Goal: Task Accomplishment & Management: Complete application form

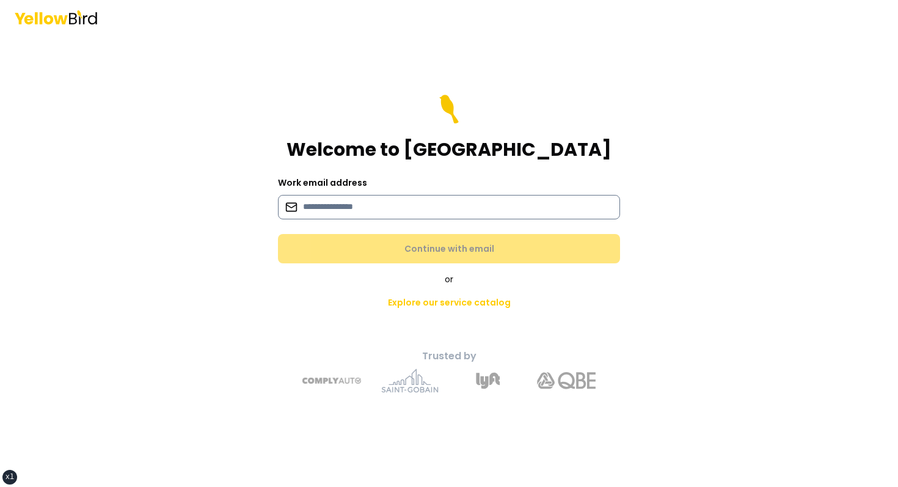
click at [439, 199] on input at bounding box center [449, 207] width 342 height 24
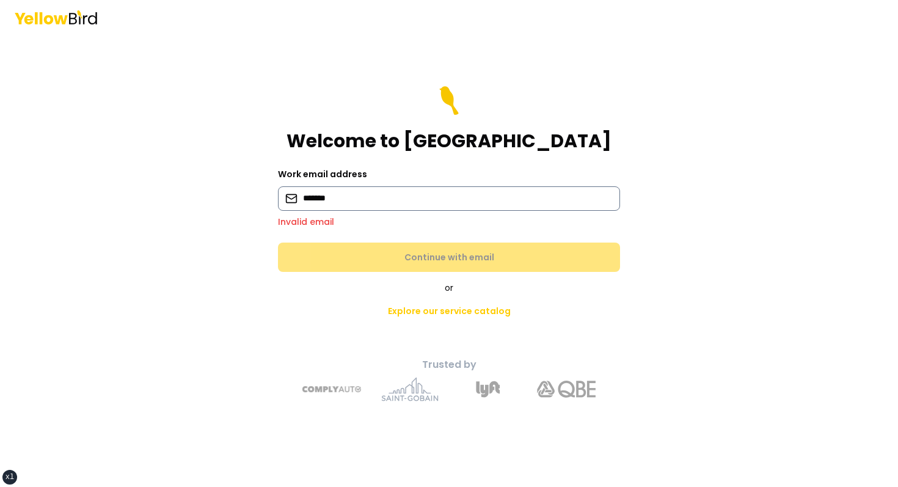
type input "**********"
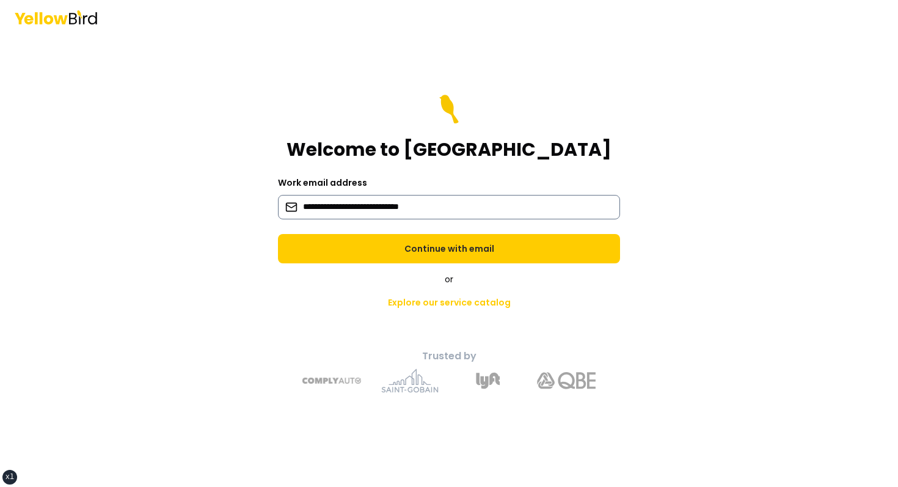
click button "Continue with email" at bounding box center [449, 248] width 342 height 29
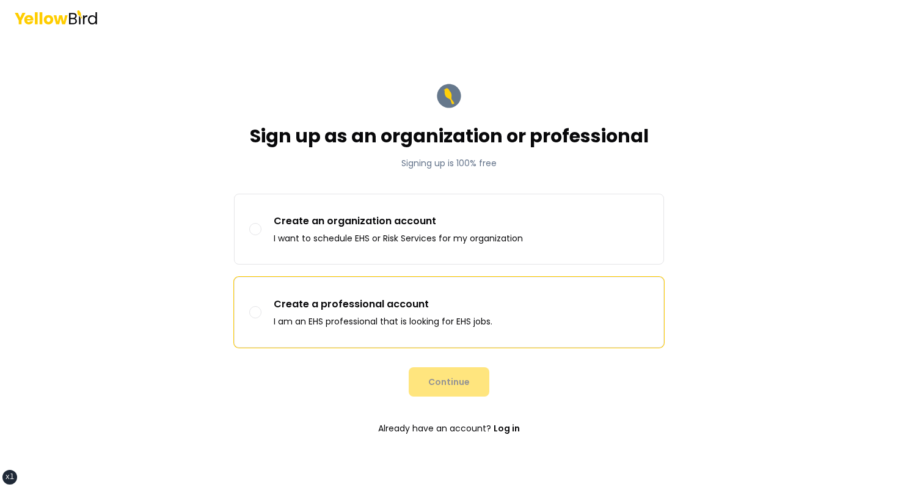
click at [421, 344] on label "Create a professional account I am an EHS professional that is looking for EHS …" at bounding box center [448, 312] width 429 height 70
click at [261, 318] on button "Create a professional account I am an EHS professional that is looking for EHS …" at bounding box center [255, 312] width 12 height 12
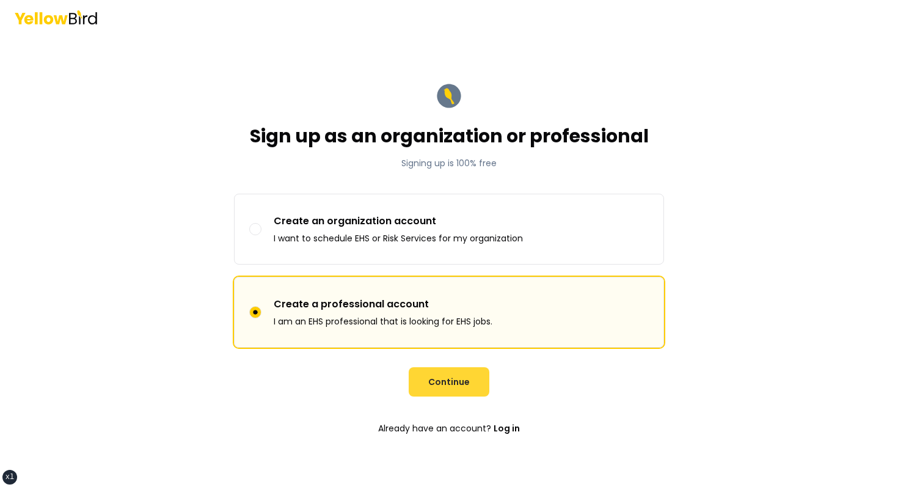
click at [450, 377] on button "Continue" at bounding box center [448, 381] width 81 height 29
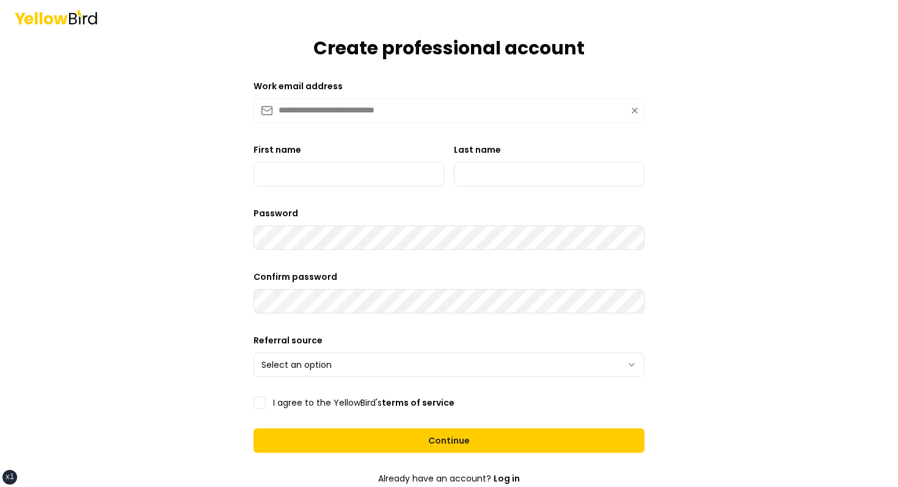
click at [361, 191] on form "**********" at bounding box center [449, 278] width 410 height 589
click at [361, 186] on form "**********" at bounding box center [449, 278] width 410 height 589
click at [363, 183] on input "First name" at bounding box center [348, 174] width 191 height 24
type input "*****"
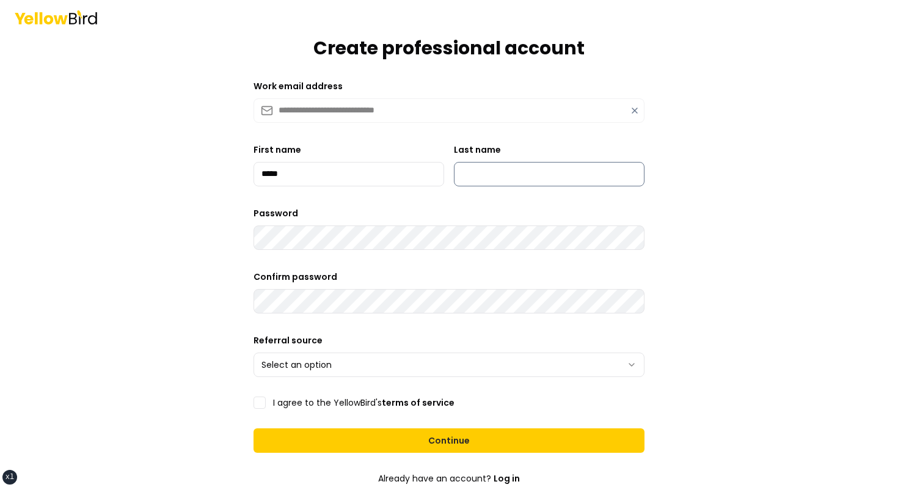
click at [510, 180] on input "Last name" at bounding box center [549, 174] width 191 height 24
type input "******"
click at [389, 253] on form "**********" at bounding box center [449, 278] width 410 height 589
click at [327, 378] on form "**********" at bounding box center [449, 278] width 410 height 589
click at [338, 363] on html "**********" at bounding box center [449, 243] width 898 height 487
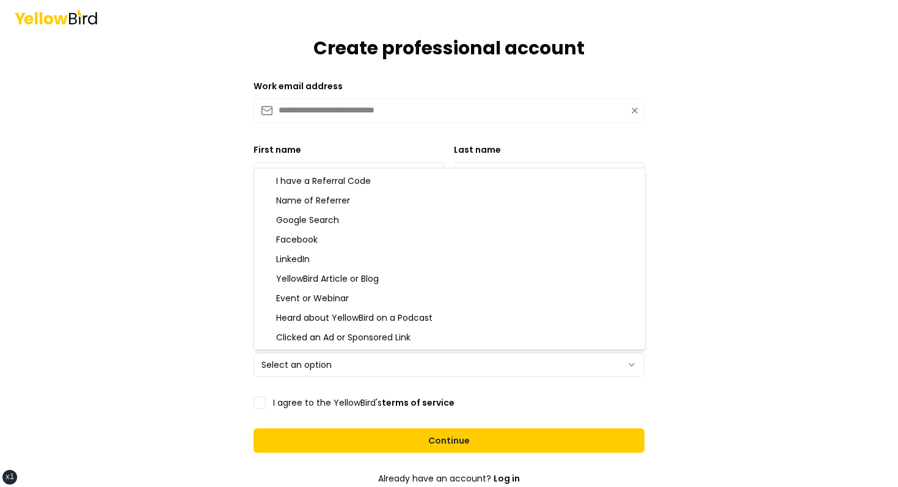
select select "*******"
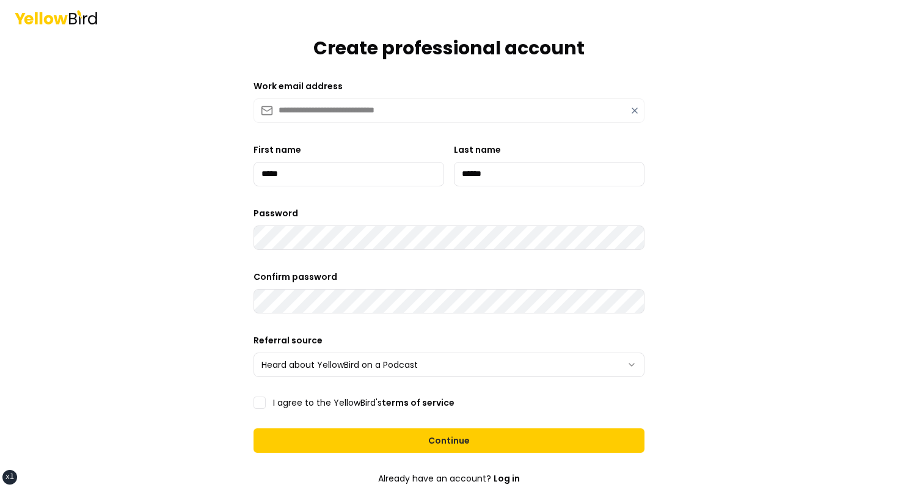
click at [308, 402] on label "I agree to the YellowBird's terms of service" at bounding box center [363, 402] width 181 height 9
click at [266, 402] on button "I agree to the YellowBird's terms of service" at bounding box center [259, 402] width 12 height 12
click at [366, 455] on form "**********" at bounding box center [449, 278] width 410 height 589
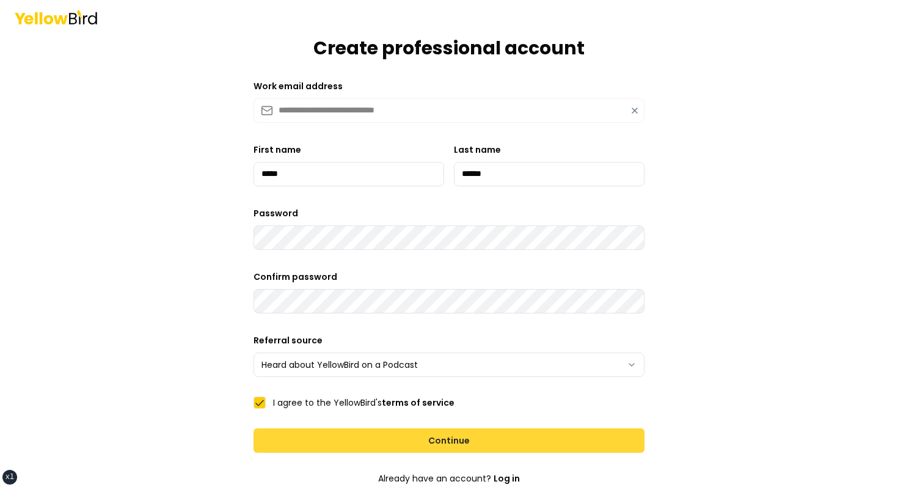
click at [376, 443] on button "Continue" at bounding box center [448, 440] width 391 height 24
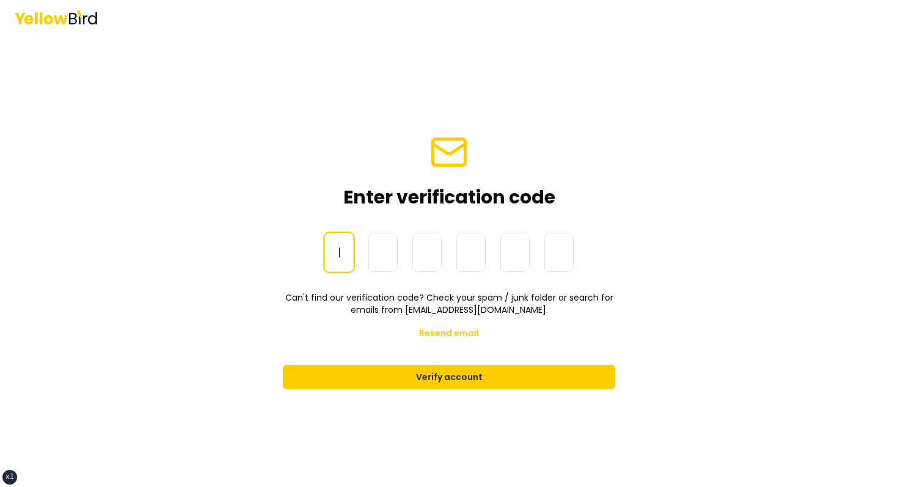
paste input "******"
type input "******"
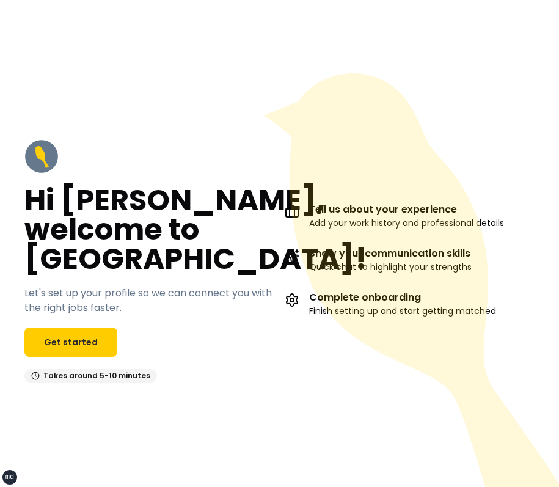
click at [440, 158] on icon at bounding box center [414, 297] width 302 height 449
click at [427, 129] on icon at bounding box center [411, 279] width 296 height 413
click at [450, 120] on icon at bounding box center [411, 279] width 296 height 413
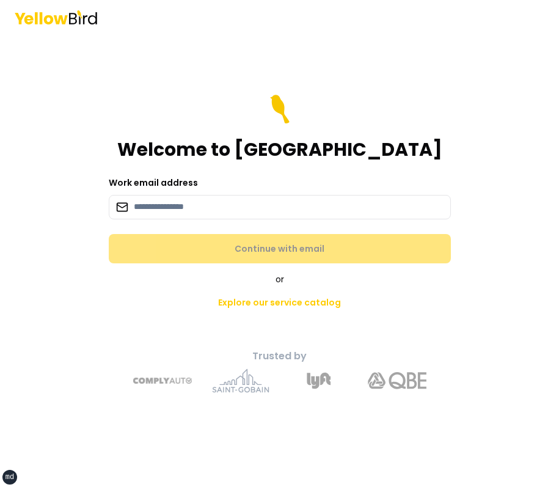
paste input "**********"
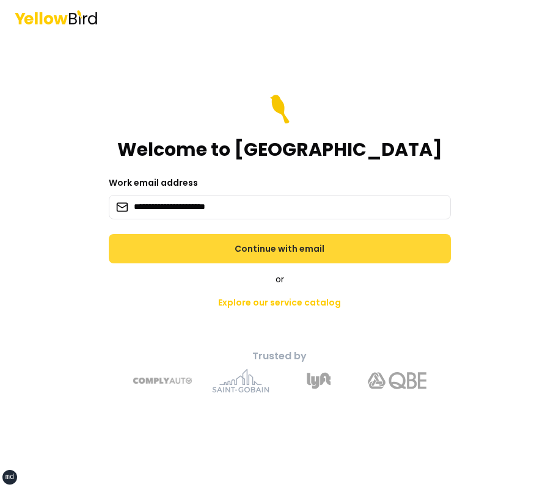
type input "**********"
click at [229, 250] on button "Continue with email" at bounding box center [280, 248] width 342 height 29
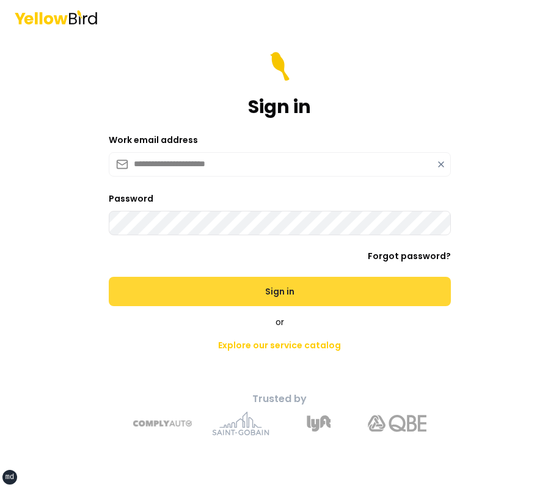
click at [109, 277] on button "Sign in" at bounding box center [280, 291] width 342 height 29
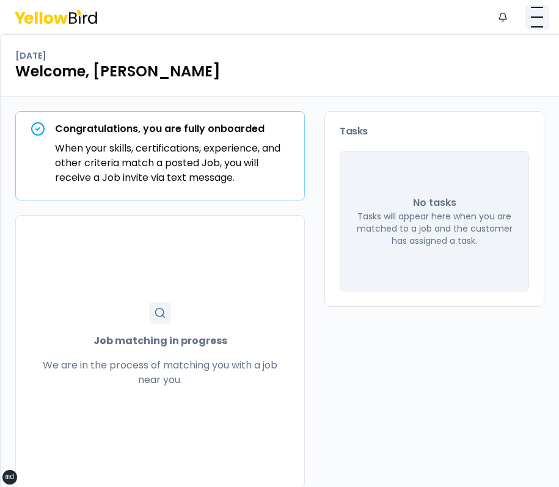
click at [534, 24] on button "button" at bounding box center [536, 17] width 24 height 24
click at [462, 53] on div "[DATE]" at bounding box center [279, 55] width 529 height 12
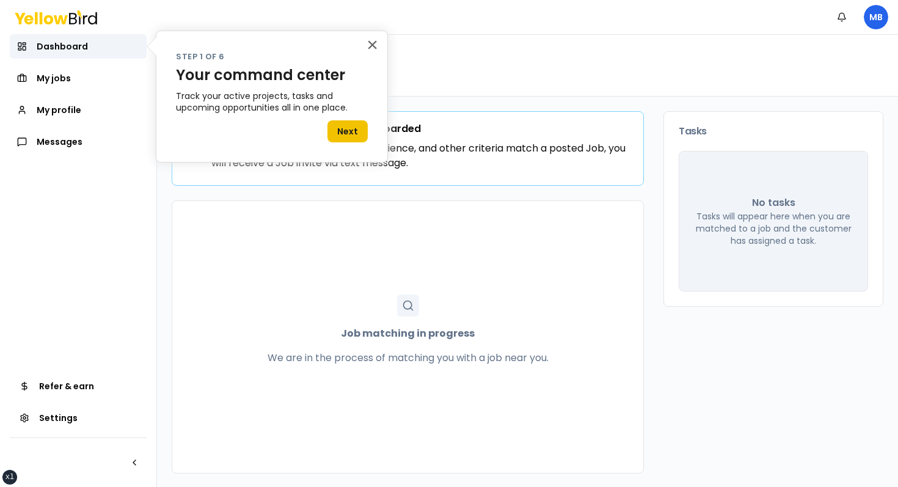
click at [334, 134] on button "Next" at bounding box center [347, 131] width 40 height 22
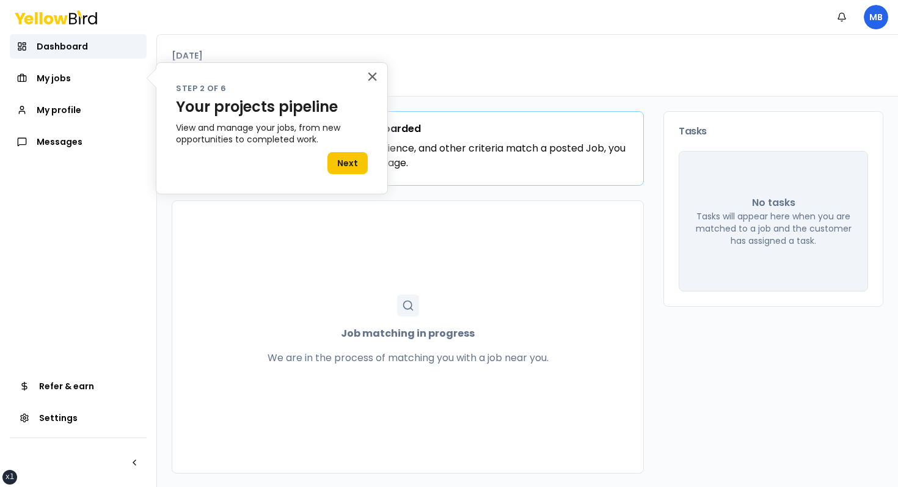
click at [383, 81] on div "× Step 2 of 6 Your projects pipeline View and manage your jobs, from new opport…" at bounding box center [272, 128] width 232 height 132
click at [377, 81] on button "×" at bounding box center [372, 77] width 12 height 20
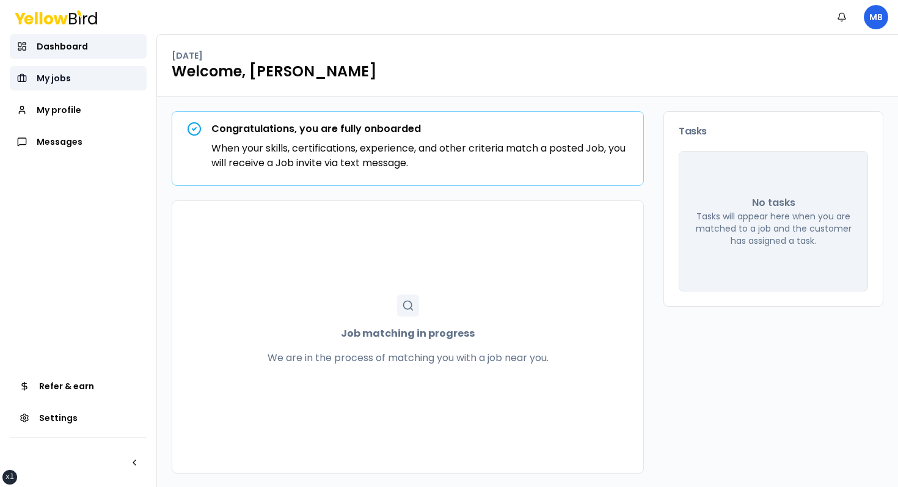
click at [13, 72] on link "My jobs" at bounding box center [78, 78] width 137 height 24
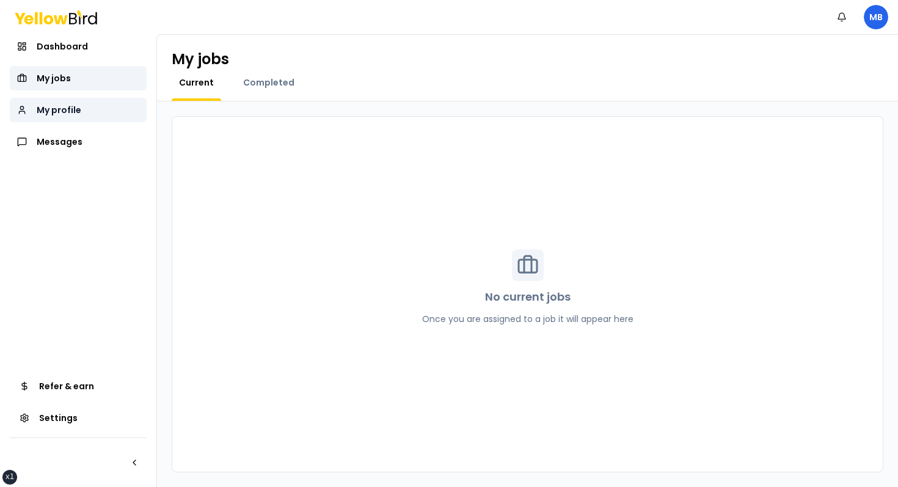
click at [59, 99] on link "My profile" at bounding box center [78, 110] width 137 height 24
click at [68, 127] on div "Dashboard My jobs My profile Messages" at bounding box center [78, 94] width 137 height 120
click at [64, 136] on span "Messages" at bounding box center [60, 142] width 46 height 12
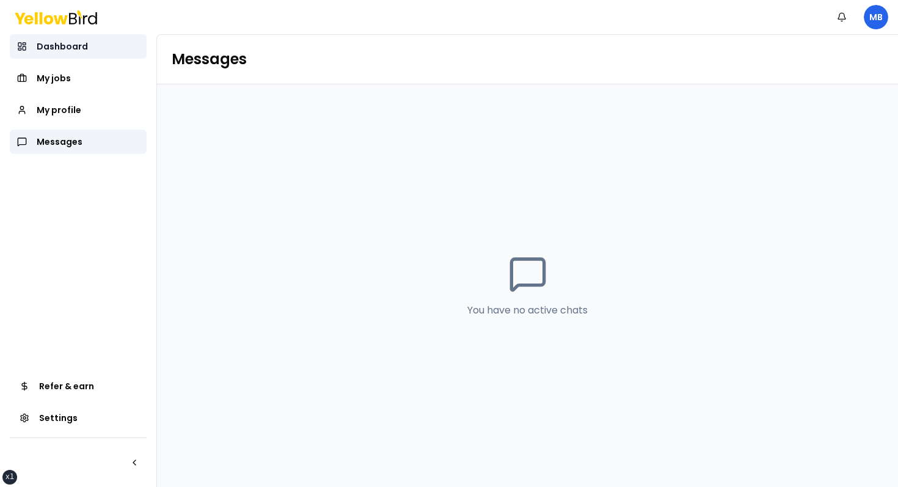
click at [88, 50] on link "Dashboard" at bounding box center [78, 46] width 137 height 24
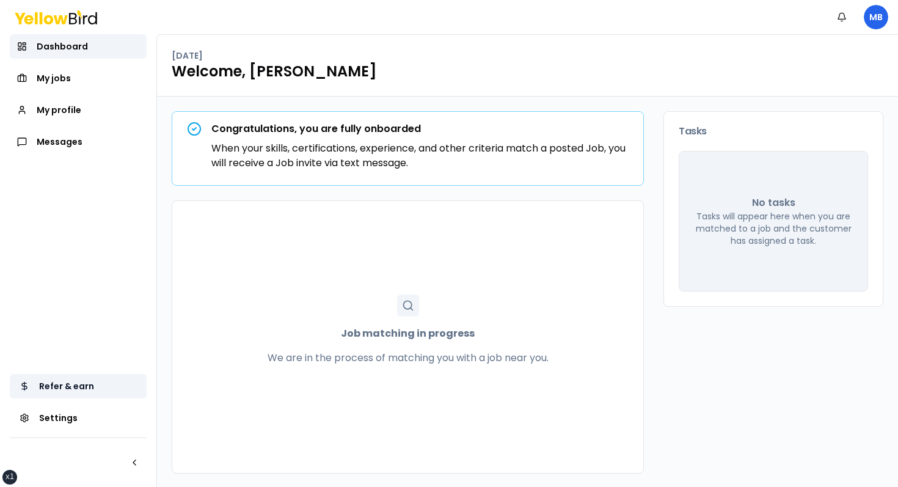
click at [61, 377] on link "Refer & earn" at bounding box center [78, 386] width 137 height 24
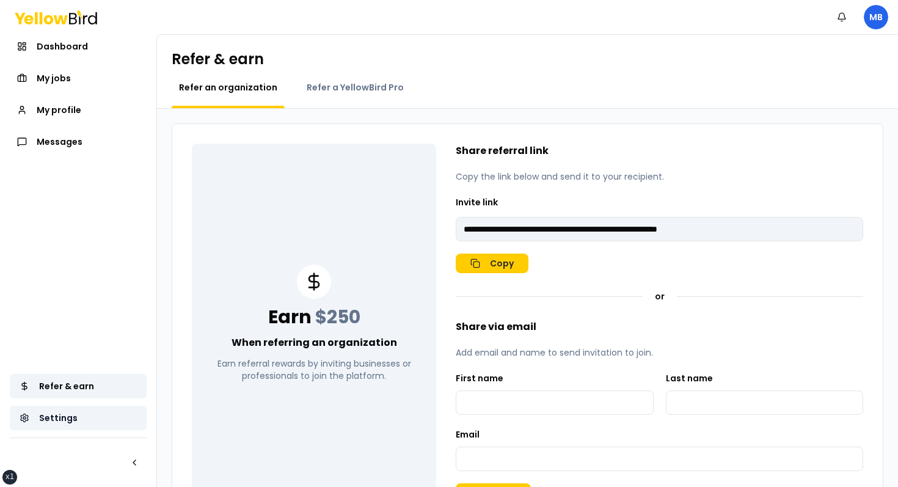
click at [63, 423] on span "Settings" at bounding box center [58, 418] width 38 height 12
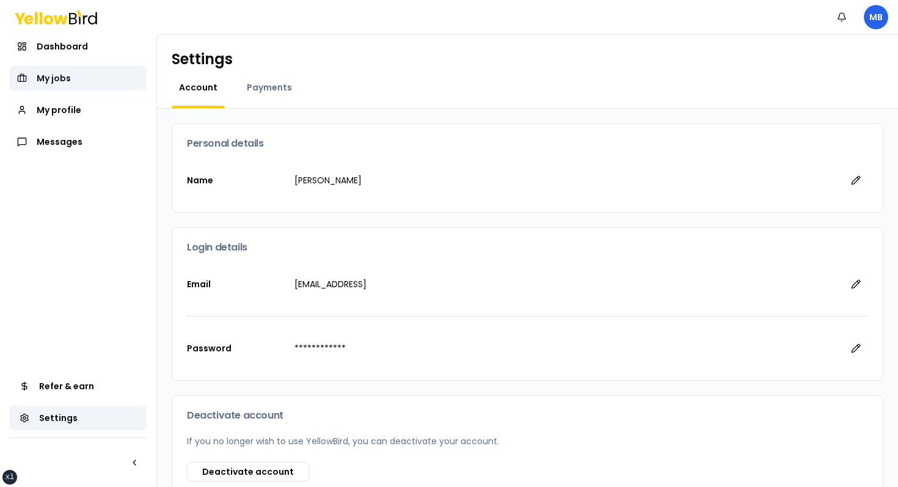
click at [108, 89] on link "My jobs" at bounding box center [78, 78] width 137 height 24
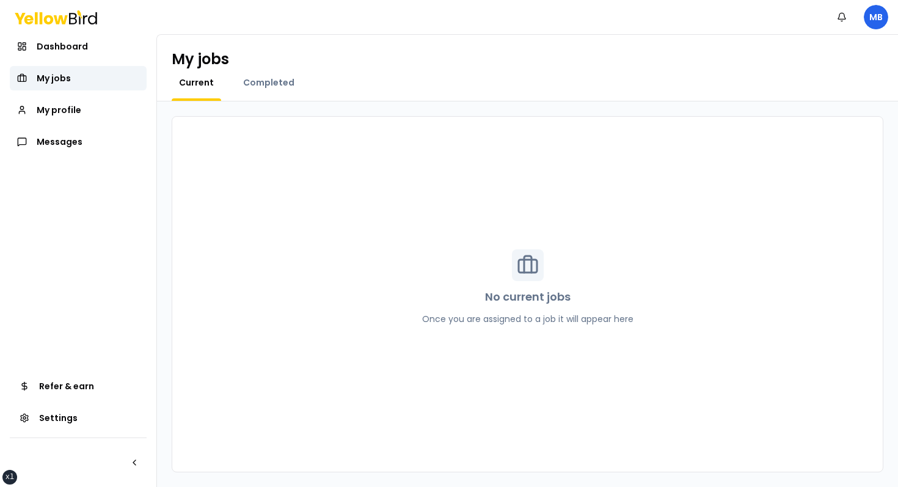
click at [95, 59] on div "Dashboard My jobs My profile Messages" at bounding box center [78, 94] width 137 height 120
click at [266, 77] on span "Completed" at bounding box center [268, 82] width 51 height 12
click at [202, 81] on span "Current" at bounding box center [196, 82] width 35 height 12
click at [96, 55] on link "Dashboard" at bounding box center [78, 46] width 137 height 24
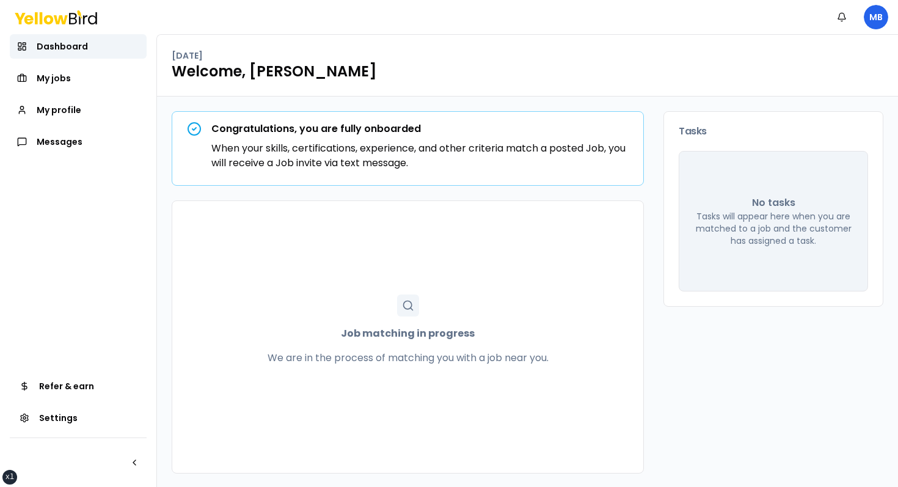
click at [417, 195] on div "Congratulations, you are fully onboarded When your skills, certifications, expe…" at bounding box center [408, 292] width 472 height 362
drag, startPoint x: 334, startPoint y: 359, endPoint x: 486, endPoint y: 358, distance: 152.0
click at [481, 359] on p "We are in the process of matching you with a job near you." at bounding box center [407, 357] width 281 height 15
click at [486, 358] on p "We are in the process of matching you with a job near you." at bounding box center [407, 357] width 281 height 15
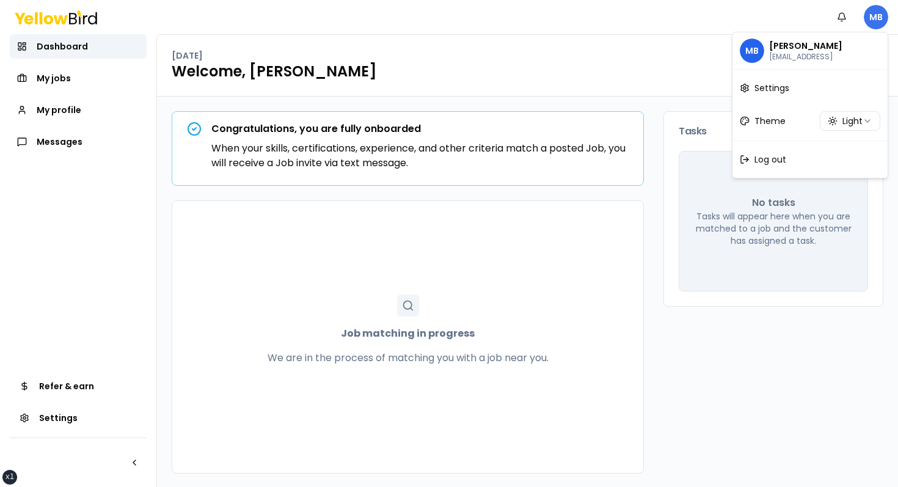
click at [558, 11] on html "xs sm md lg xl 2xl Notifications MB Dashboard My jobs My profile Messages Refer…" at bounding box center [449, 243] width 898 height 487
click at [558, 78] on html "xs sm md lg xl 2xl Notifications MB Dashboard My jobs My profile Messages Refer…" at bounding box center [449, 243] width 898 height 487
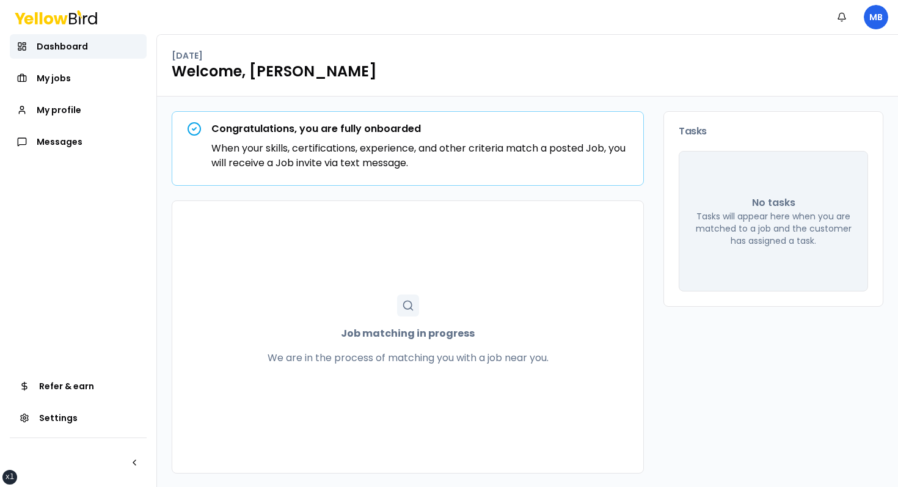
click at [531, 82] on div "[DATE] Welcome, [PERSON_NAME]" at bounding box center [527, 66] width 741 height 62
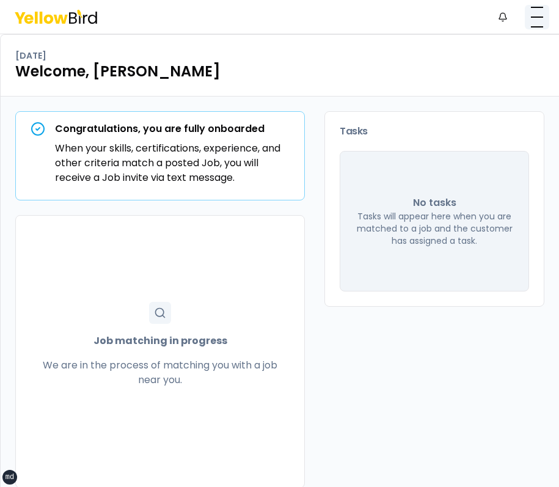
click at [541, 13] on button "button" at bounding box center [536, 17] width 24 height 24
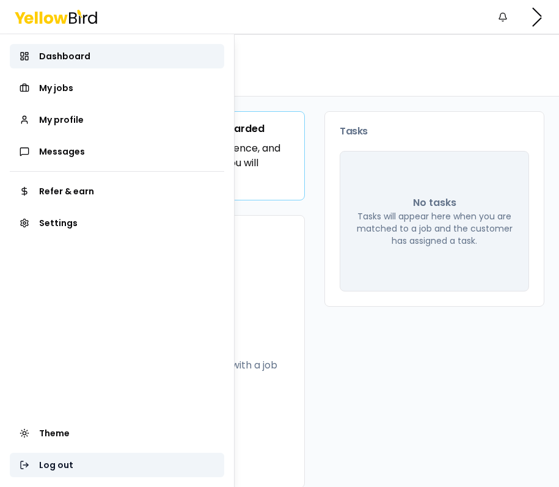
click at [40, 475] on button "Log out" at bounding box center [117, 464] width 214 height 24
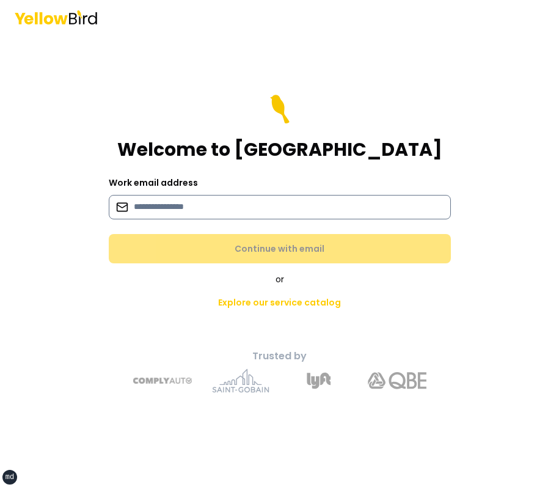
click at [261, 208] on input at bounding box center [280, 207] width 342 height 24
type input "**********"
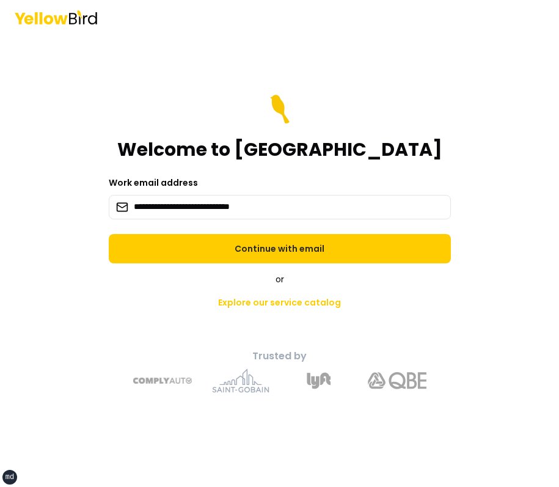
click at [258, 231] on form "**********" at bounding box center [280, 179] width 342 height 169
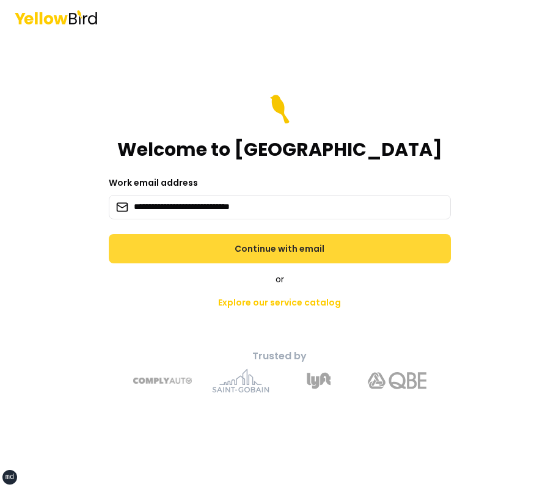
click at [258, 238] on button "Continue with email" at bounding box center [280, 248] width 342 height 29
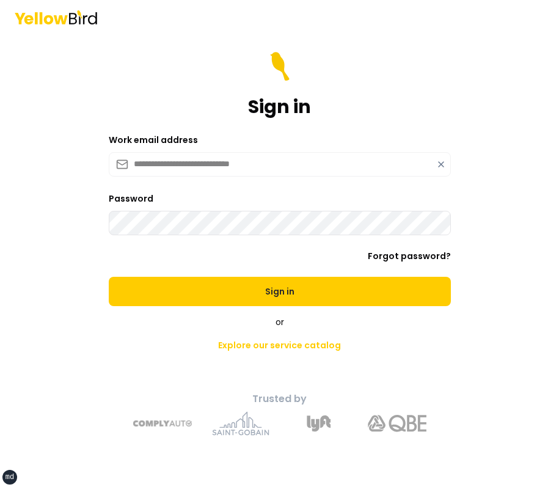
click at [109, 277] on button "Sign in" at bounding box center [280, 291] width 342 height 29
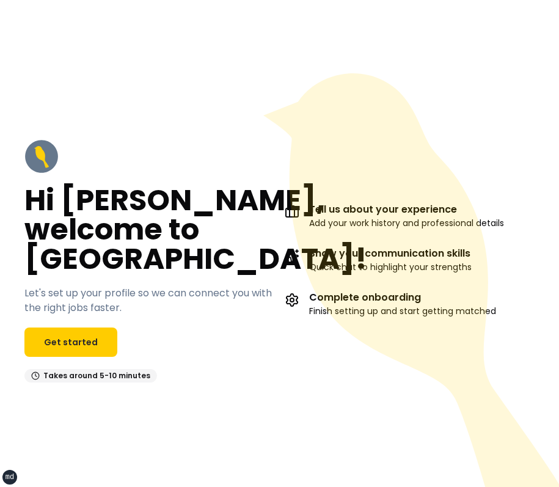
click at [477, 137] on icon at bounding box center [411, 279] width 296 height 413
click at [273, 31] on header at bounding box center [279, 17] width 559 height 34
click at [463, 137] on icon at bounding box center [411, 279] width 296 height 413
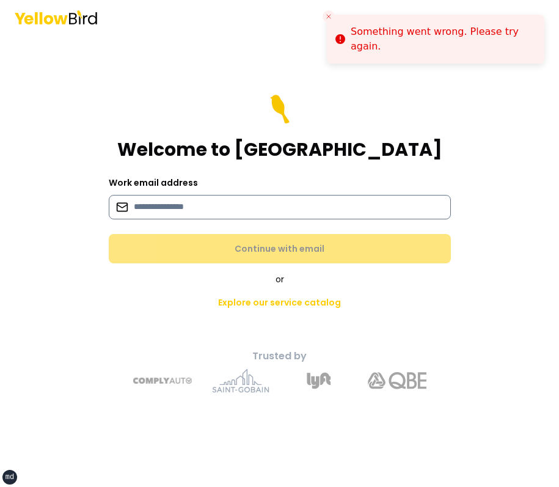
click at [249, 207] on input at bounding box center [280, 207] width 342 height 24
type input "**********"
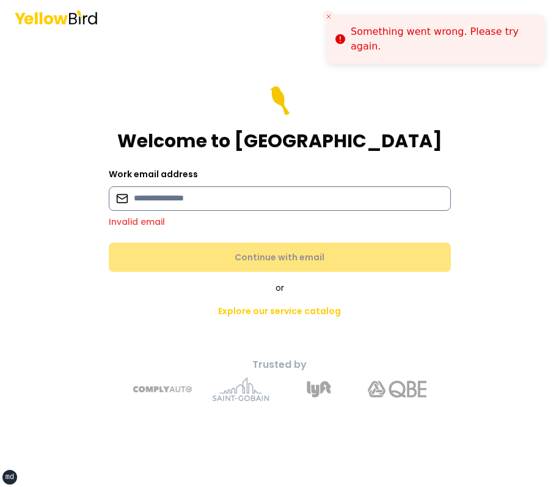
paste input "**********"
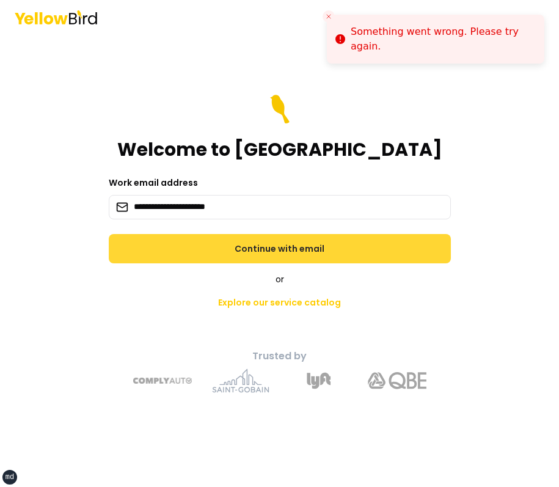
type input "**********"
click at [244, 243] on button "Continue with email" at bounding box center [280, 248] width 342 height 29
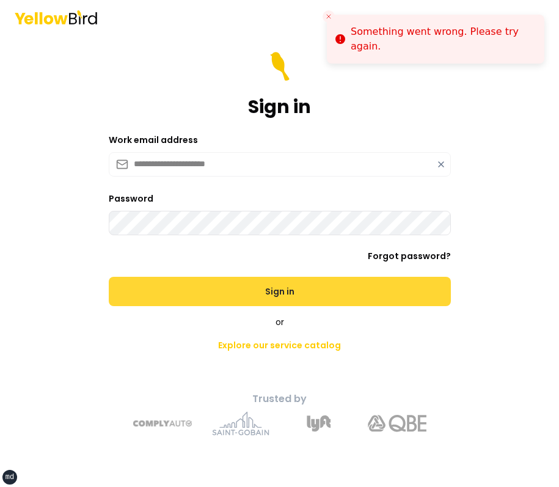
click at [109, 277] on button "Sign in" at bounding box center [280, 291] width 342 height 29
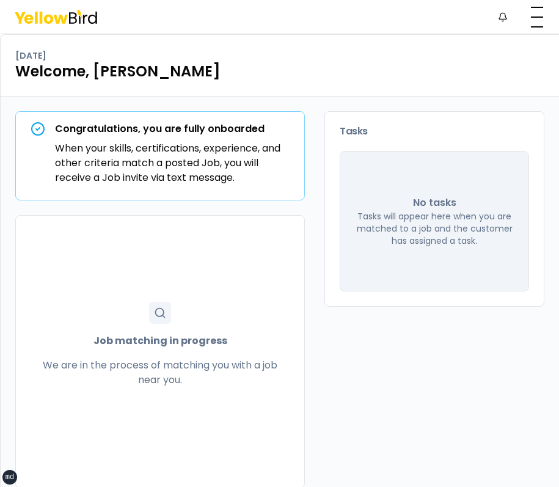
click at [460, 87] on div "Thursday, September 18 Welcome, Michelle" at bounding box center [280, 66] width 558 height 62
click at [537, 18] on button "button" at bounding box center [536, 17] width 24 height 24
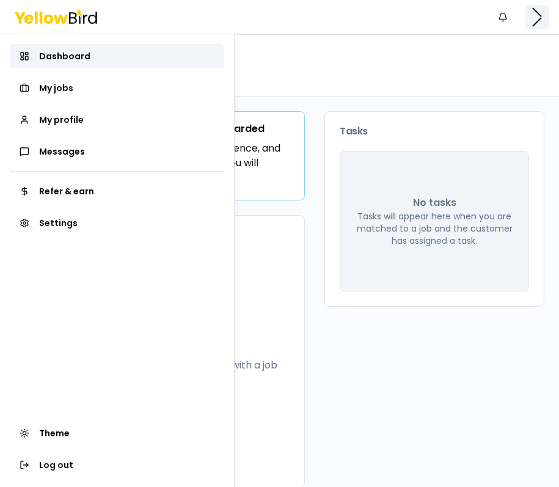
click at [537, 18] on html "xs sm md lg xl 2xl Notifications MB Dashboard My jobs My profile Messages Refer…" at bounding box center [279, 243] width 559 height 487
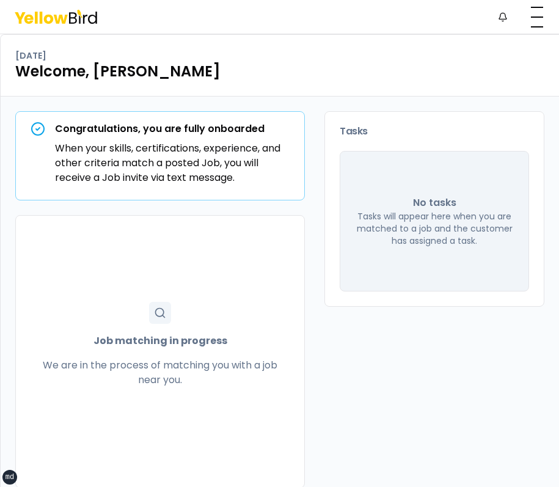
click at [464, 84] on div "Thursday, September 18 Welcome, Michelle" at bounding box center [280, 66] width 558 height 62
click at [517, 34] on header "Notifications MB" at bounding box center [279, 17] width 559 height 34
click at [520, 31] on div "Notifications MB" at bounding box center [279, 17] width 559 height 34
click at [526, 27] on button "button" at bounding box center [536, 17] width 24 height 24
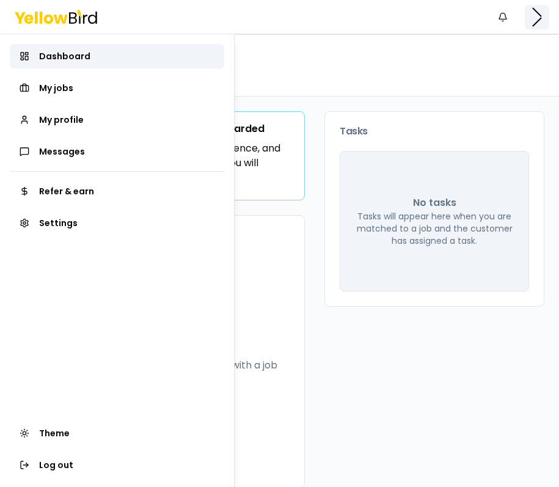
click at [526, 27] on html "xs sm md lg xl 2xl Notifications MB Dashboard My jobs My profile Messages Refer…" at bounding box center [279, 243] width 559 height 487
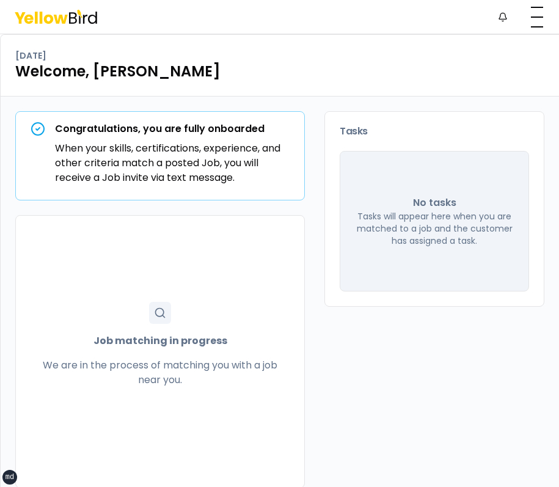
click at [481, 55] on div "Thursday, September 18" at bounding box center [279, 55] width 529 height 12
click at [523, 21] on nav "Notifications MB" at bounding box center [519, 17] width 59 height 24
click at [534, 21] on button "button" at bounding box center [536, 17] width 24 height 24
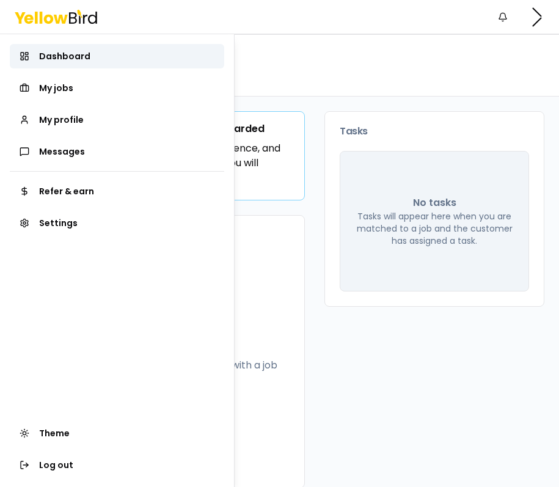
click at [530, 30] on html "xs sm md lg xl 2xl Notifications MB Dashboard My jobs My profile Messages Refer…" at bounding box center [279, 243] width 559 height 487
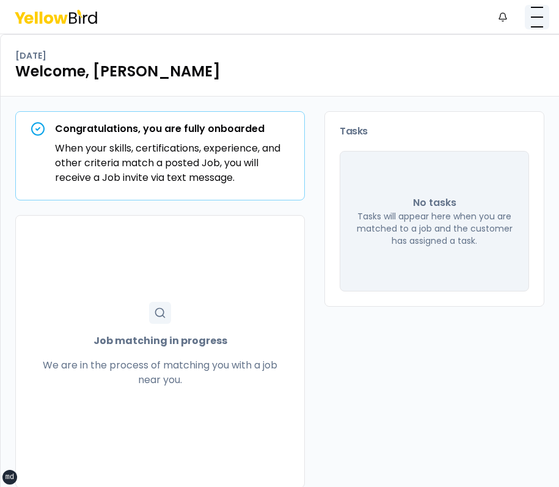
click at [535, 21] on button "button" at bounding box center [536, 17] width 24 height 24
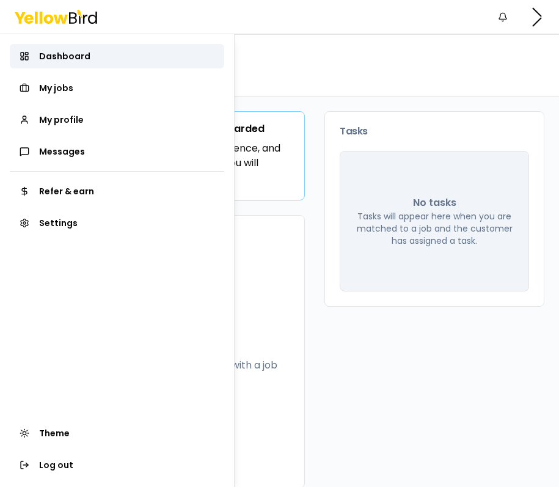
click at [470, 56] on html "xs sm md lg xl 2xl Notifications MB Dashboard My jobs My profile Messages Refer…" at bounding box center [279, 243] width 559 height 487
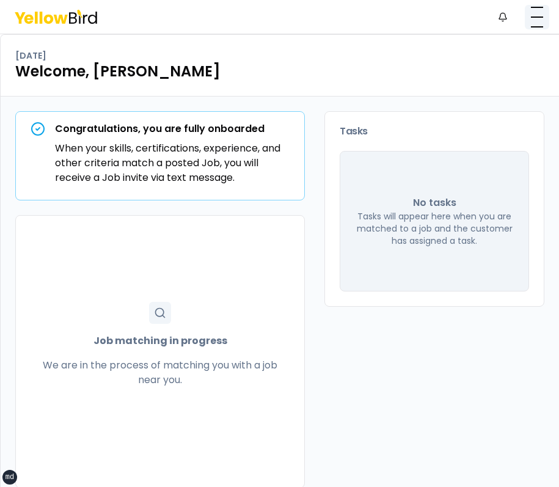
click at [546, 12] on button "button" at bounding box center [536, 17] width 24 height 24
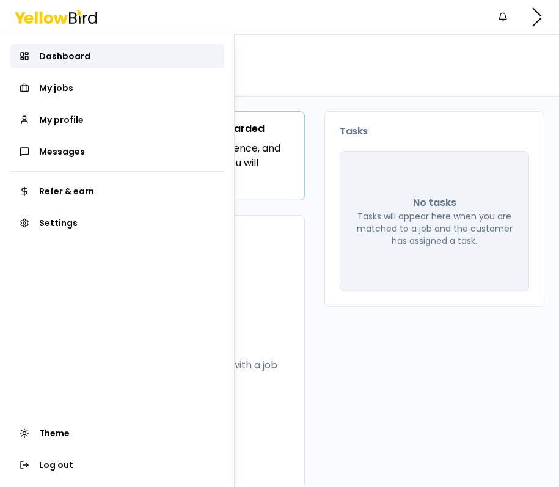
click at [451, 95] on html "xs sm md lg xl 2xl Notifications MB Dashboard My jobs My profile Messages Refer…" at bounding box center [279, 243] width 559 height 487
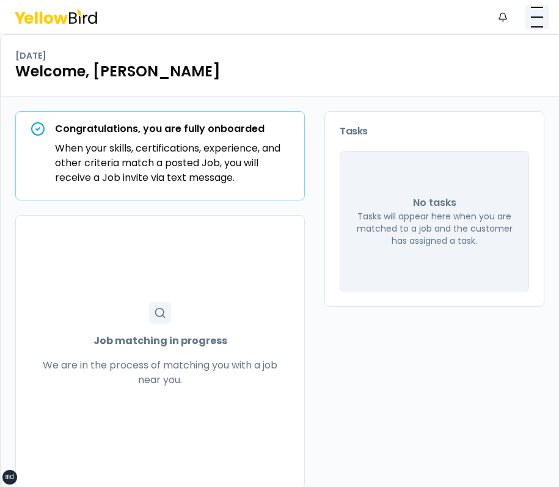
click at [529, 23] on button "button" at bounding box center [536, 17] width 24 height 24
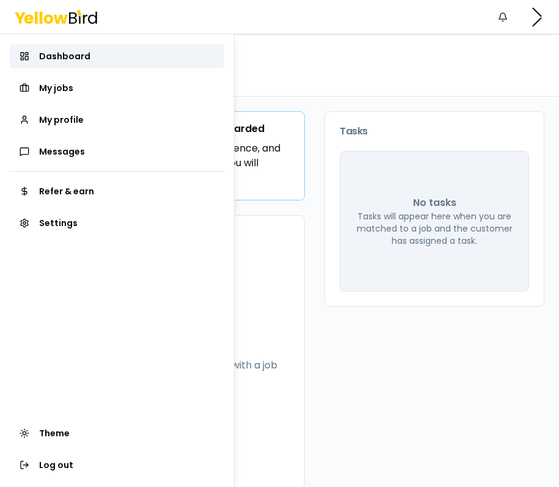
click at [457, 76] on html "xs sm md lg xl 2xl Notifications MB Dashboard My jobs My profile Messages Refer…" at bounding box center [279, 243] width 559 height 487
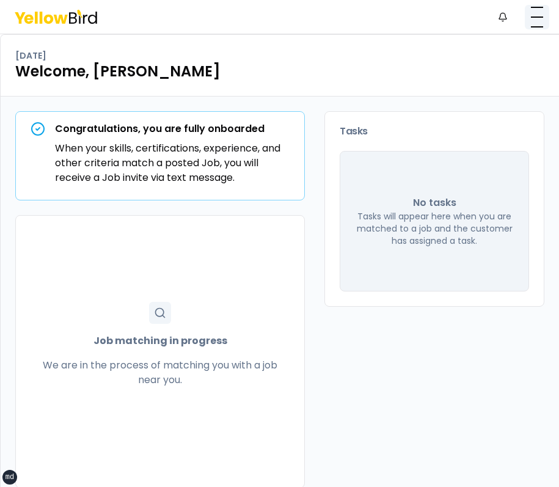
click at [541, 12] on button "button" at bounding box center [536, 17] width 24 height 24
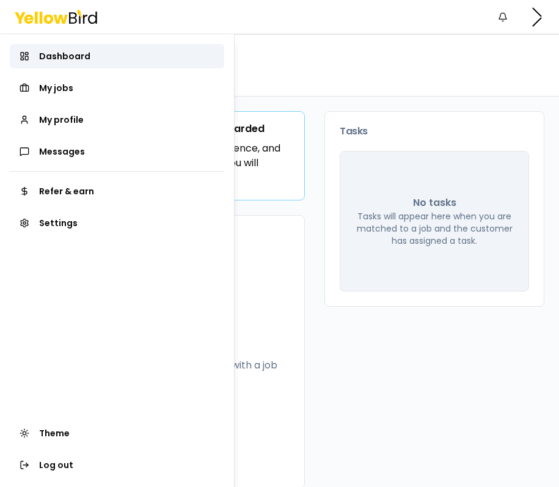
click at [478, 56] on html "xs sm md lg xl 2xl Notifications MB Dashboard My jobs My profile Messages Refer…" at bounding box center [279, 243] width 559 height 487
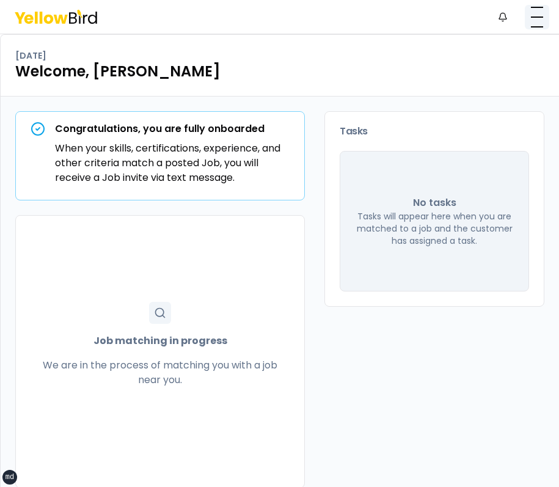
click at [540, 17] on button "button" at bounding box center [536, 17] width 24 height 24
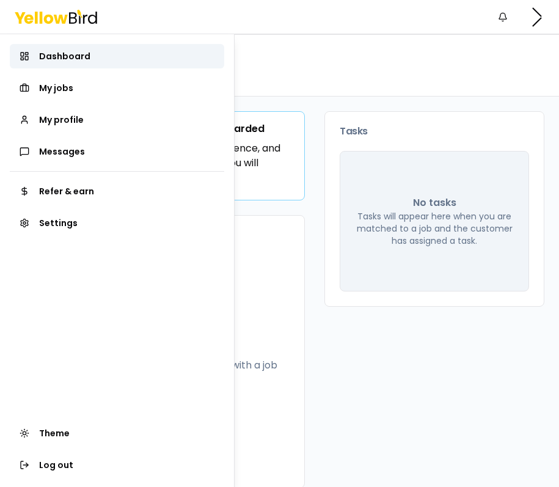
click at [468, 84] on html "xs sm md lg xl 2xl Notifications MB Dashboard My jobs My profile Messages Refer…" at bounding box center [279, 243] width 559 height 487
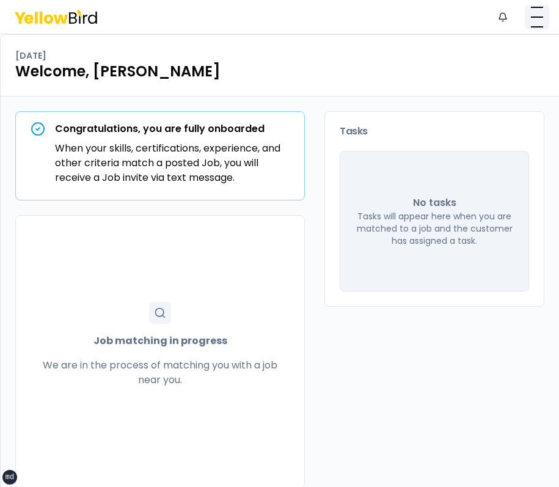
click at [526, 26] on button "button" at bounding box center [536, 17] width 24 height 24
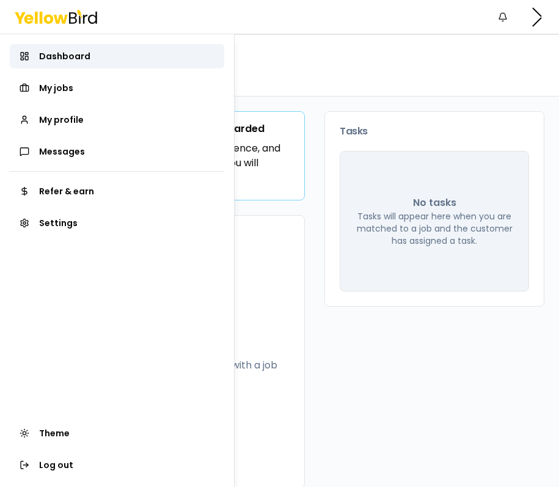
click at [460, 84] on html "xs sm md lg xl 2xl Notifications MB Dashboard My jobs My profile Messages Refer…" at bounding box center [279, 243] width 559 height 487
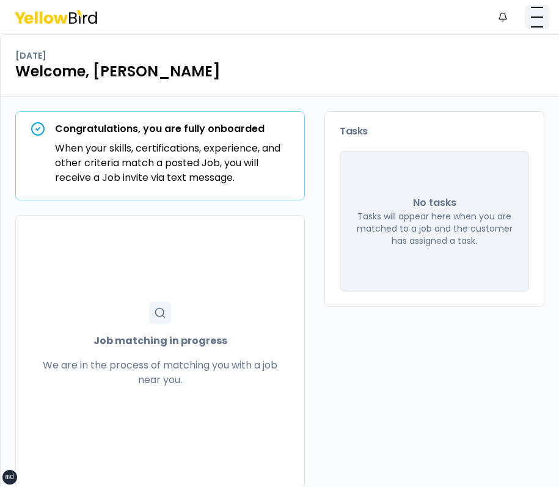
click at [533, 19] on button "button" at bounding box center [536, 17] width 24 height 24
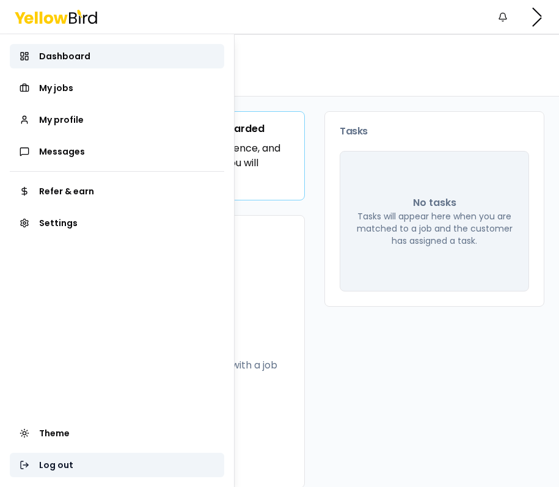
click at [53, 455] on button "Log out" at bounding box center [117, 464] width 214 height 24
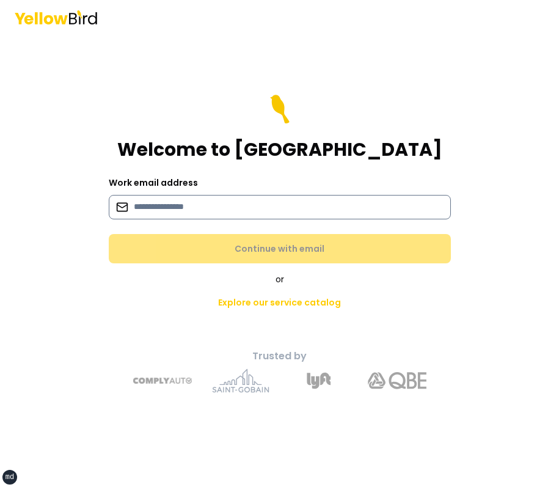
click at [221, 217] on input at bounding box center [280, 207] width 342 height 24
type input "**********"
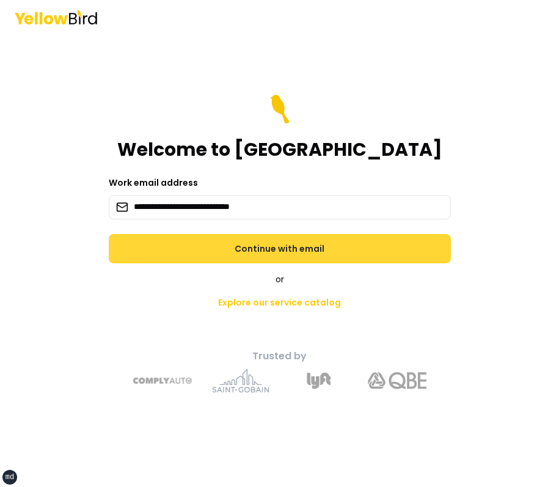
click at [228, 247] on button "Continue with email" at bounding box center [280, 248] width 342 height 29
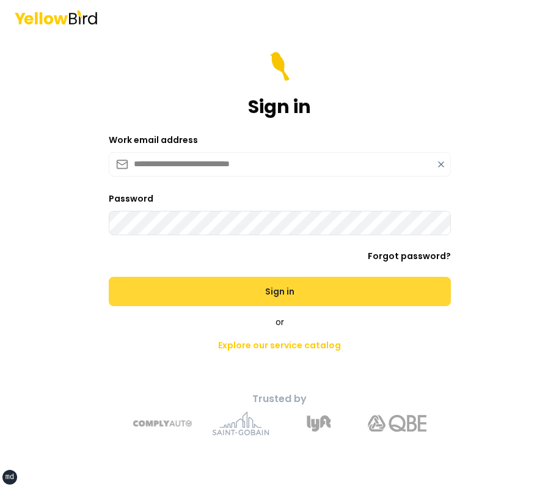
click at [109, 277] on button "Sign in" at bounding box center [280, 291] width 342 height 29
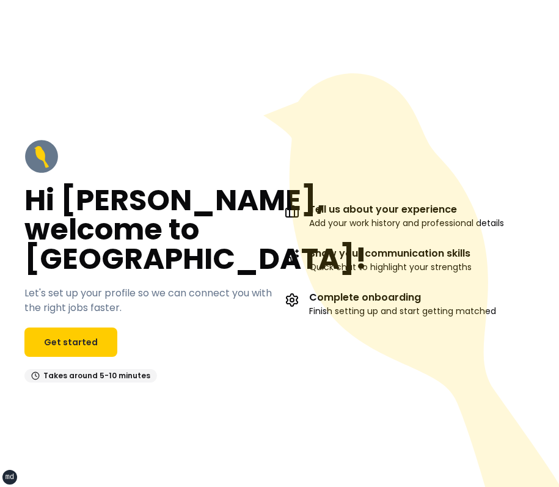
click at [211, 148] on div "Hi [PERSON_NAME], welcome to [GEOGRAPHIC_DATA]! Let's set up your profile so we…" at bounding box center [149, 260] width 250 height 243
click at [319, 131] on icon at bounding box center [414, 297] width 302 height 449
click at [98, 359] on div "Hi [PERSON_NAME], welcome to [GEOGRAPHIC_DATA]! Let's set up your profile so we…" at bounding box center [149, 260] width 250 height 243
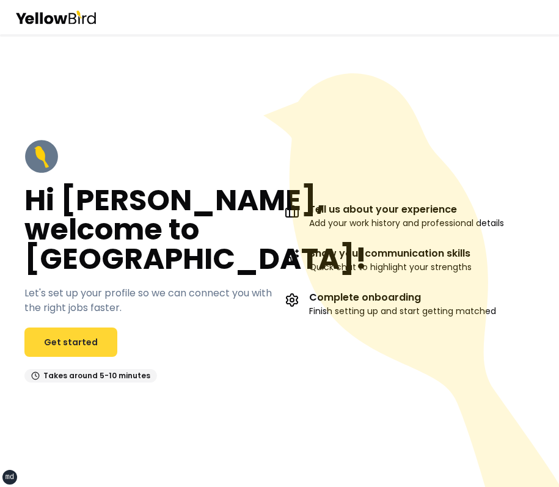
click at [96, 355] on link "Get started" at bounding box center [70, 341] width 93 height 29
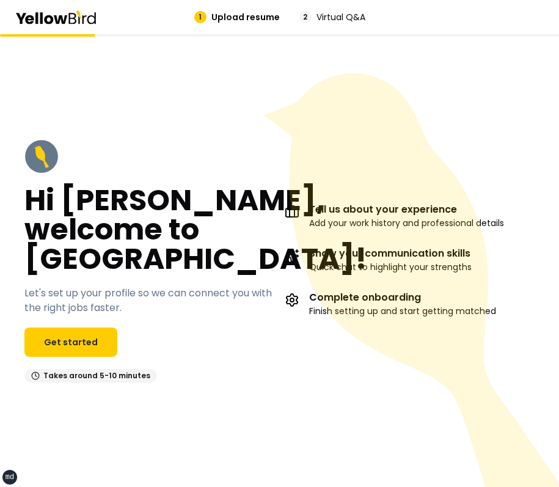
click at [190, 195] on h2 "Hi [PERSON_NAME], welcome to [GEOGRAPHIC_DATA]!" at bounding box center [195, 230] width 343 height 88
click at [148, 153] on div "Hi [PERSON_NAME], welcome to [GEOGRAPHIC_DATA]! Let's set up your profile so we…" at bounding box center [149, 260] width 250 height 243
click at [76, 329] on link "Get started" at bounding box center [70, 341] width 93 height 29
click at [74, 335] on link "Get started" at bounding box center [70, 341] width 93 height 29
click at [415, 184] on icon at bounding box center [414, 297] width 302 height 449
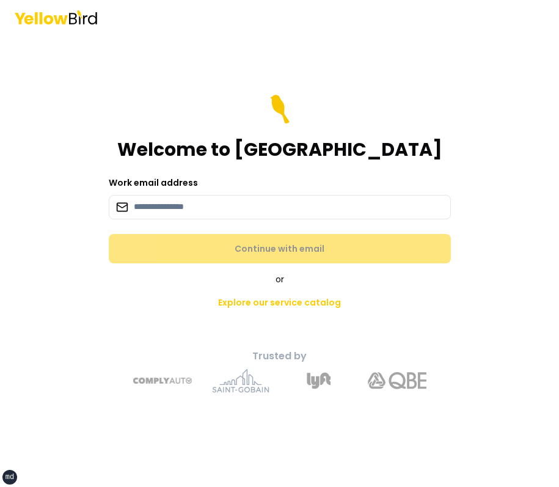
click at [496, 146] on div "Welcome to YellowBird Work email address Continue with email or Explore our ser…" at bounding box center [279, 260] width 449 height 283
click at [512, 115] on main "Welcome to YellowBird Work email address Continue with email or Explore our ser…" at bounding box center [279, 260] width 469 height 452
click at [492, 117] on main "Welcome to YellowBird Work email address Continue with email or Explore our ser…" at bounding box center [279, 260] width 469 height 452
click at [388, 190] on div "Work email address" at bounding box center [280, 197] width 342 height 44
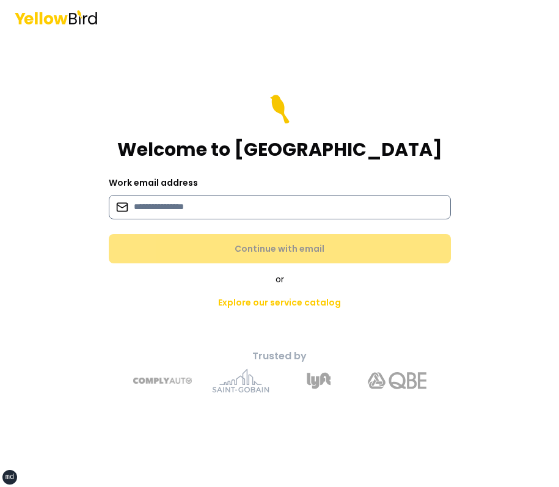
click at [362, 204] on input at bounding box center [280, 207] width 342 height 24
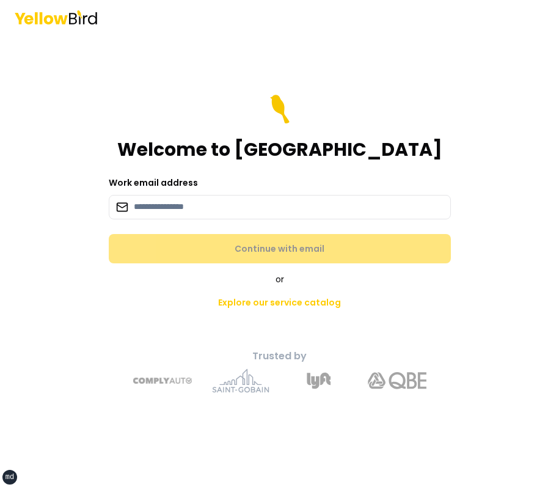
click at [395, 187] on div "Work email address" at bounding box center [280, 197] width 342 height 44
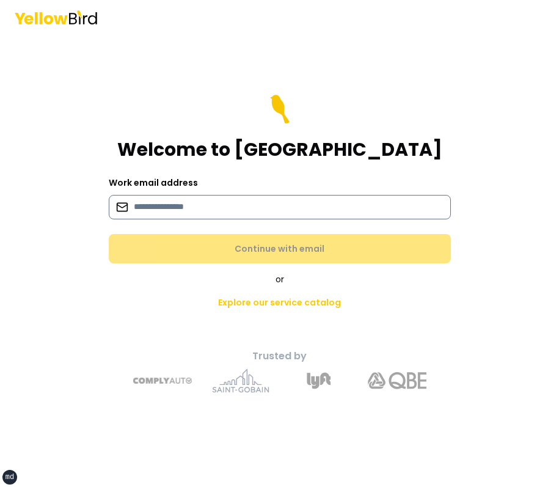
click at [374, 204] on input at bounding box center [280, 207] width 342 height 24
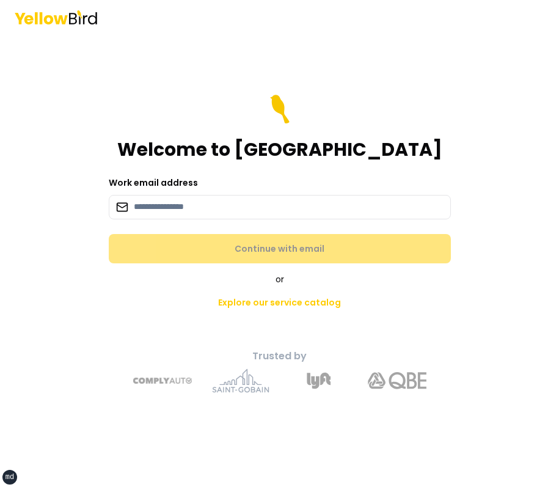
click at [390, 189] on div "Work email address" at bounding box center [280, 197] width 342 height 44
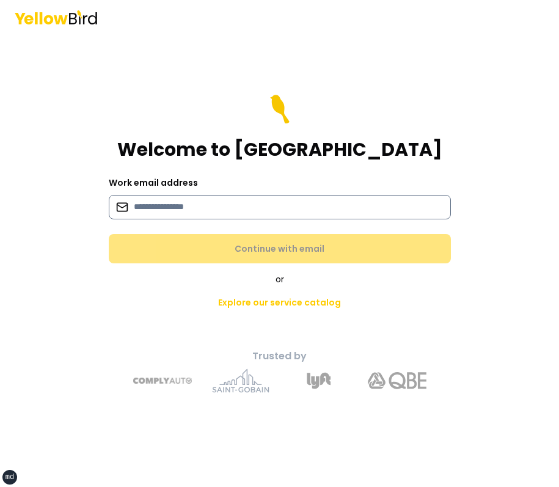
click at [365, 201] on input at bounding box center [280, 207] width 342 height 24
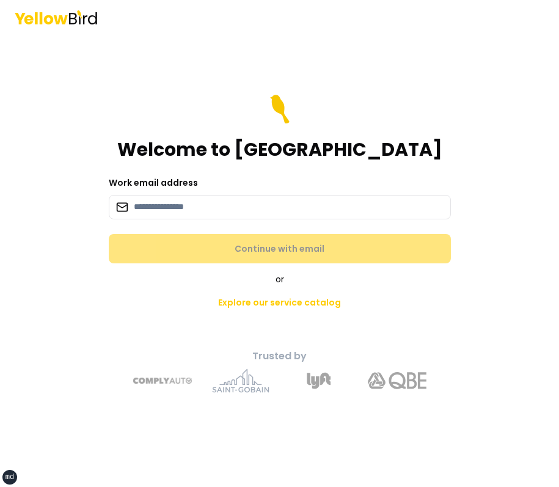
click at [392, 183] on div "Work email address" at bounding box center [280, 197] width 342 height 44
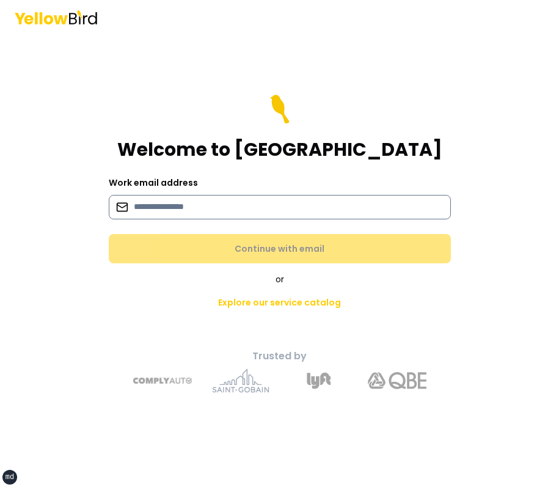
click at [368, 202] on input at bounding box center [280, 207] width 342 height 24
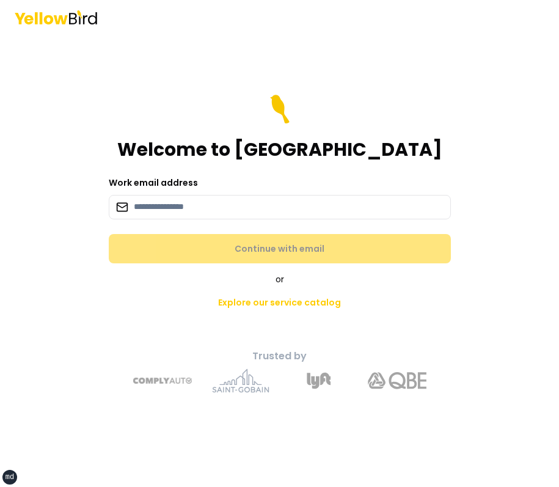
click at [399, 176] on div "Work email address" at bounding box center [280, 197] width 342 height 44
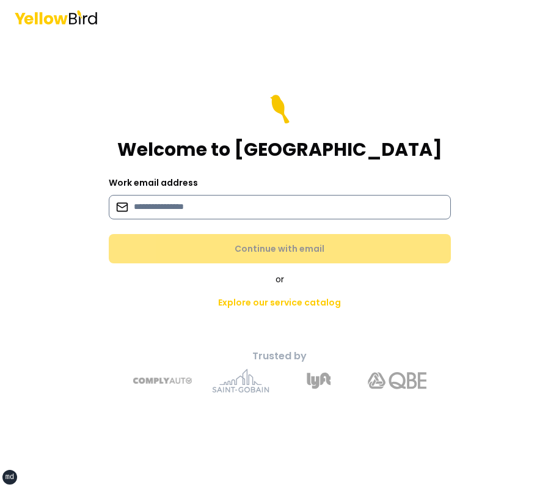
click at [368, 205] on input at bounding box center [280, 207] width 342 height 24
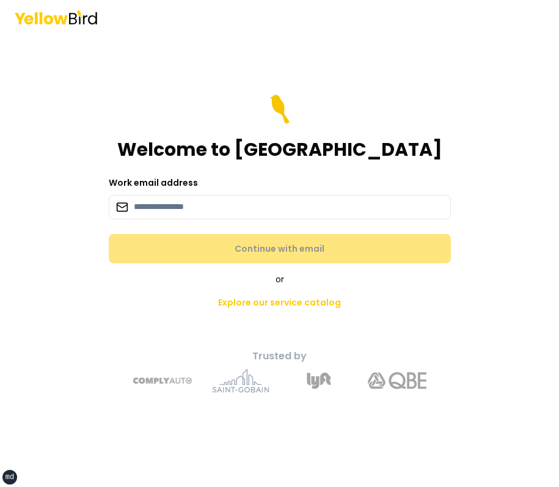
click at [388, 184] on div "Work email address" at bounding box center [280, 197] width 342 height 44
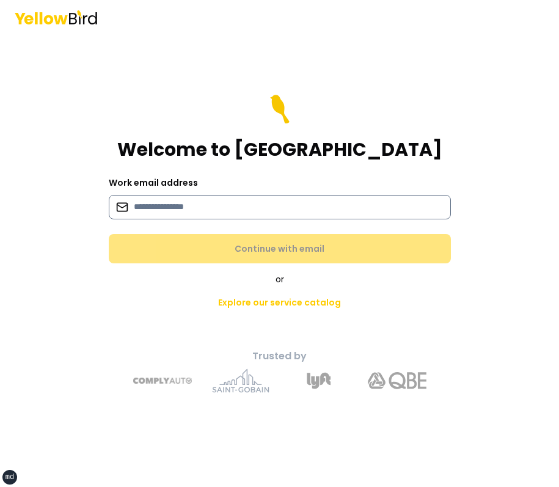
click at [373, 195] on input at bounding box center [280, 207] width 342 height 24
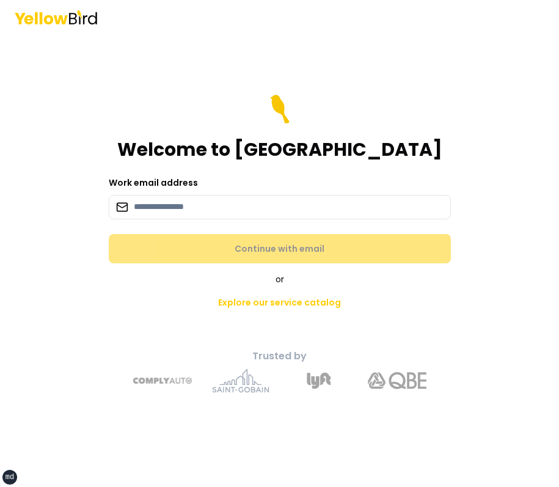
click at [393, 176] on div "Work email address" at bounding box center [280, 197] width 342 height 44
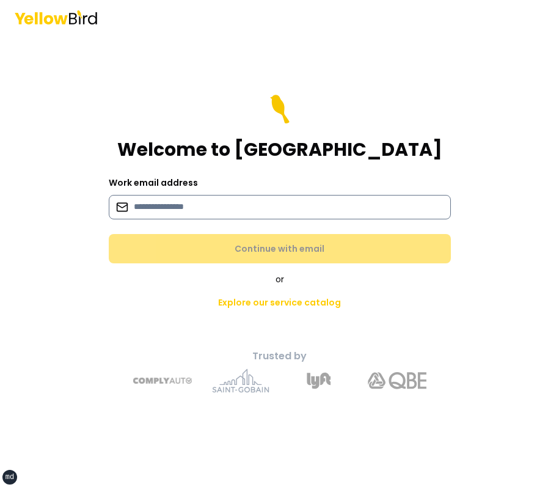
click at [294, 202] on input at bounding box center [280, 207] width 342 height 24
type input "**********"
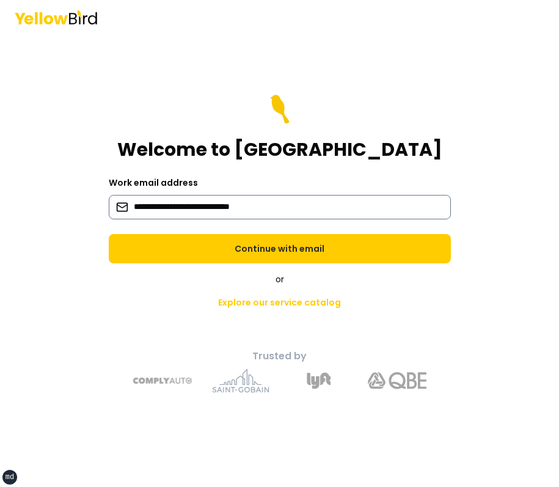
click at [109, 234] on button "Continue with email" at bounding box center [280, 248] width 342 height 29
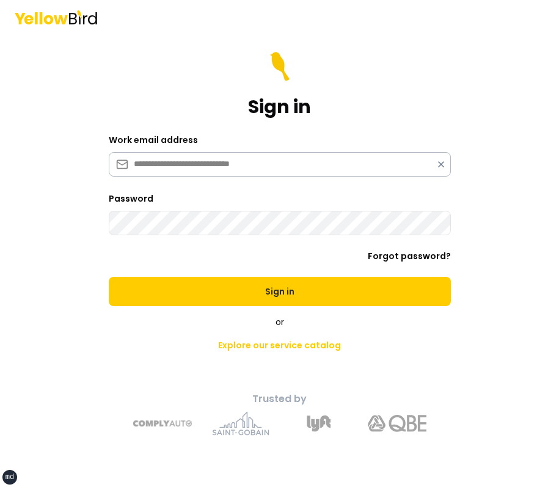
click at [109, 277] on button "Sign in" at bounding box center [280, 291] width 342 height 29
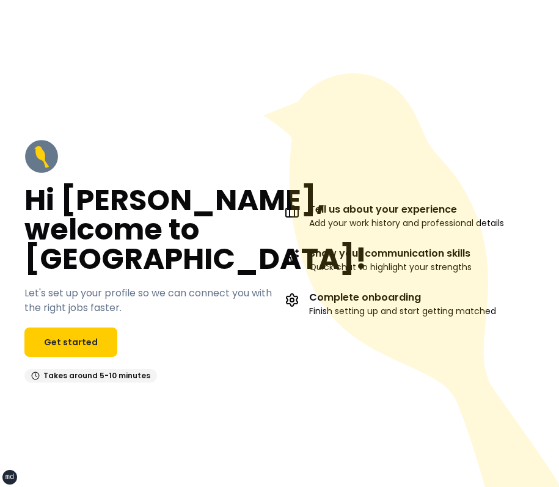
click at [386, 96] on icon at bounding box center [414, 297] width 302 height 449
click at [100, 335] on link "Get started" at bounding box center [70, 341] width 93 height 29
click at [322, 166] on icon at bounding box center [414, 297] width 302 height 449
click at [76, 349] on link "Get started" at bounding box center [70, 341] width 93 height 29
click at [72, 339] on link "Get started" at bounding box center [70, 341] width 93 height 29
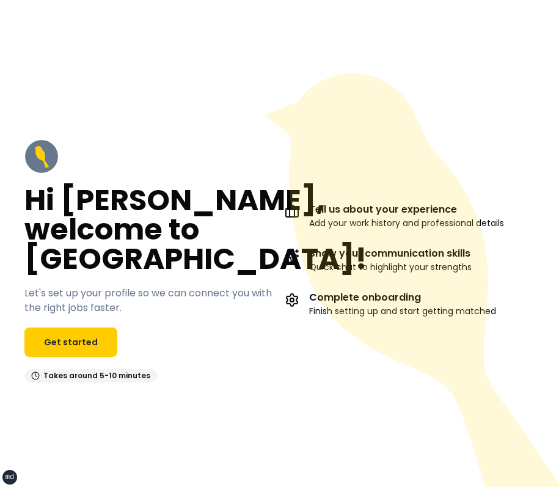
click at [270, 154] on icon at bounding box center [411, 279] width 296 height 413
click at [85, 349] on link "Get started" at bounding box center [70, 341] width 93 height 29
click at [87, 349] on link "Get started" at bounding box center [70, 341] width 93 height 29
click at [204, 230] on h2 "Hi David, welcome to YellowBird!" at bounding box center [195, 230] width 343 height 88
click at [248, 220] on h2 "Hi David, welcome to YellowBird!" at bounding box center [195, 230] width 343 height 88
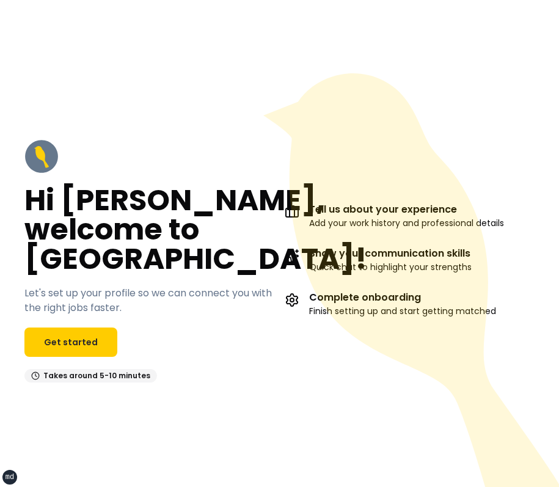
click at [388, 107] on icon at bounding box center [414, 297] width 302 height 449
click at [101, 333] on link "Get started" at bounding box center [70, 341] width 93 height 29
click at [245, 211] on h2 "Hi David, welcome to YellowBird!" at bounding box center [195, 230] width 343 height 88
click at [363, 184] on icon at bounding box center [414, 297] width 302 height 449
click at [96, 355] on link "Get started" at bounding box center [70, 341] width 93 height 29
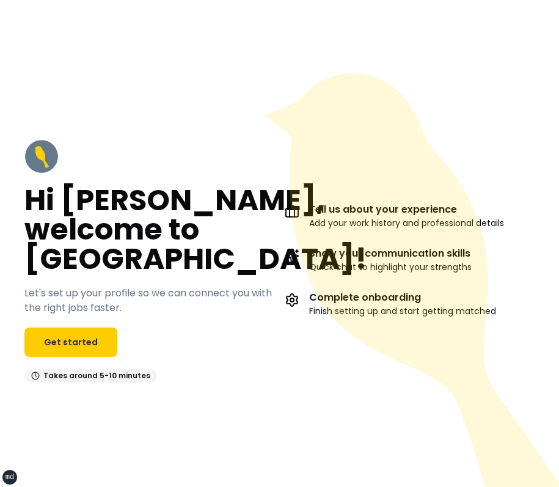
click at [222, 220] on h2 "Hi [PERSON_NAME], welcome to [GEOGRAPHIC_DATA]!" at bounding box center [195, 230] width 343 height 88
click at [382, 200] on icon at bounding box center [414, 297] width 302 height 449
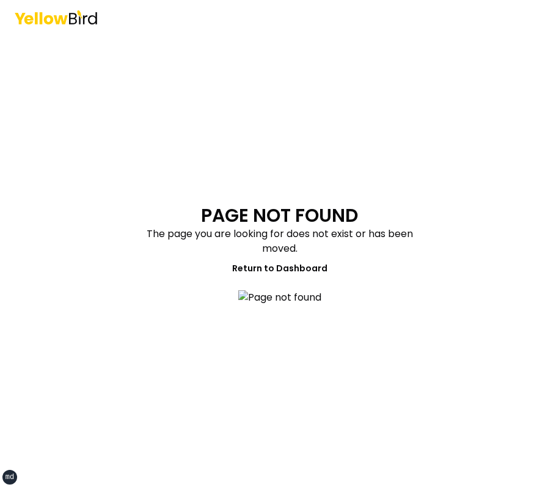
click at [468, 111] on main "PAGE NOT FOUND The page you are looking for does not exist or has been moved. R…" at bounding box center [279, 260] width 469 height 452
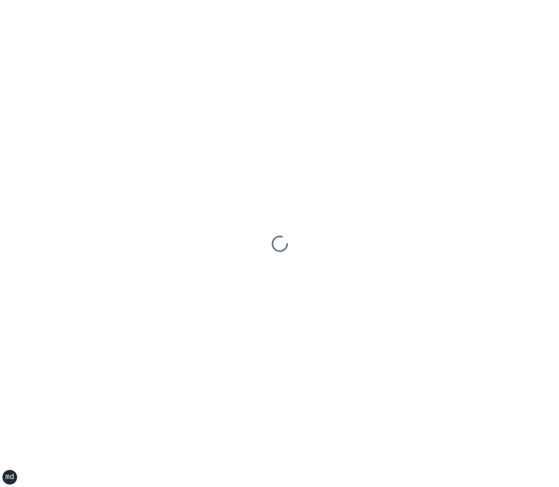
click at [489, 103] on div at bounding box center [279, 243] width 559 height 487
click at [324, 53] on div at bounding box center [279, 243] width 559 height 487
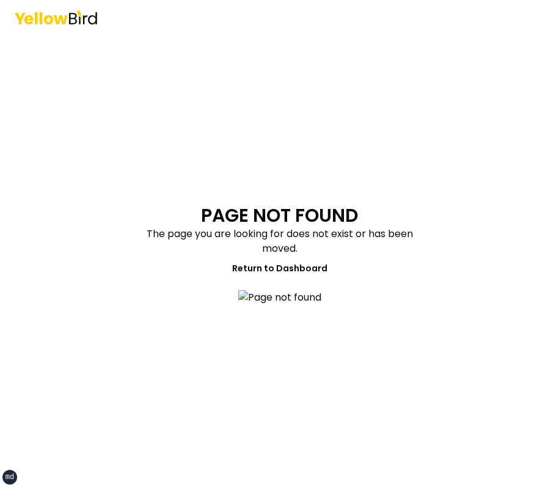
click at [377, 205] on section "PAGE NOT FOUND The page you are looking for does not exist or has been moved. R…" at bounding box center [279, 261] width 293 height 112
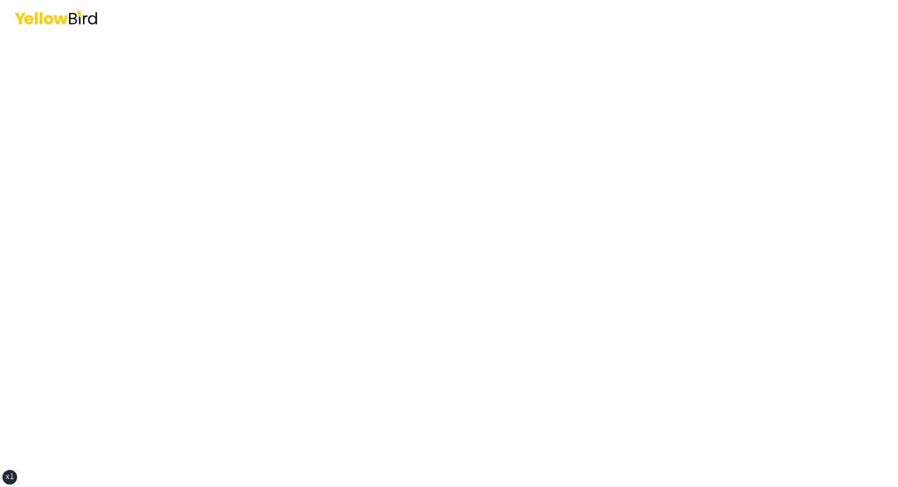
click at [287, 96] on main at bounding box center [448, 260] width 469 height 452
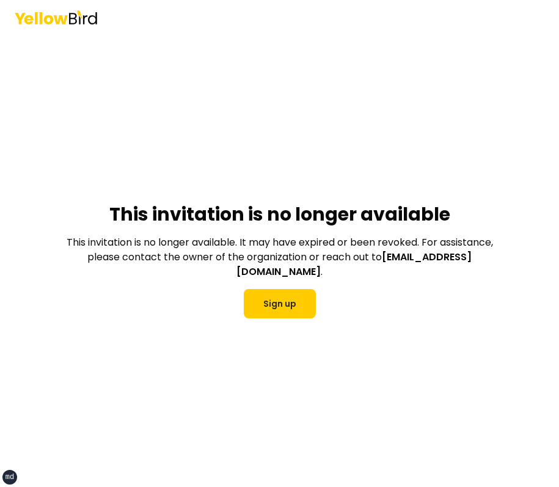
click at [447, 157] on main "This invitation is no longer available This invitation is no longer available. …" at bounding box center [279, 260] width 469 height 452
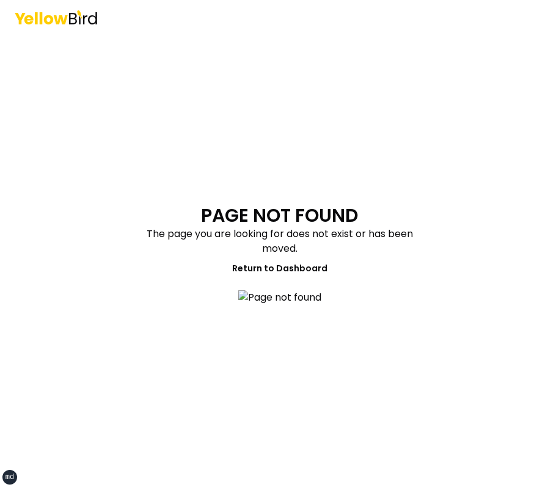
click at [302, 70] on main "PAGE NOT FOUND The page you are looking for does not exist or has been moved. R…" at bounding box center [279, 260] width 469 height 452
click at [184, 109] on main "PAGE NOT FOUND The page you are looking for does not exist or has been moved. R…" at bounding box center [279, 260] width 469 height 452
click at [249, 290] on img at bounding box center [279, 297] width 83 height 15
click at [228, 77] on main "PAGE NOT FOUND The page you are looking for does not exist or has been moved. R…" at bounding box center [279, 260] width 469 height 452
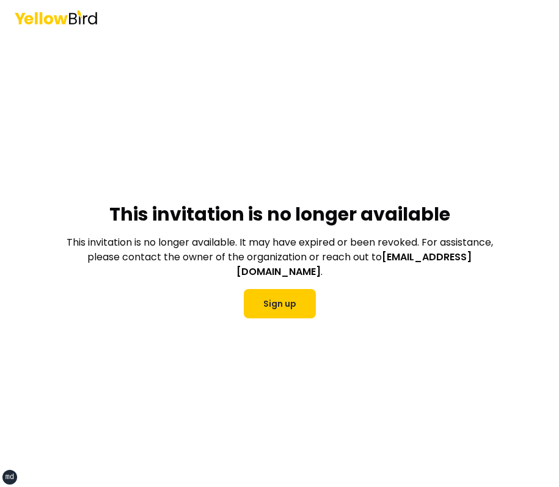
click at [272, 136] on main "This invitation is no longer available This invitation is no longer available. …" at bounding box center [279, 260] width 469 height 452
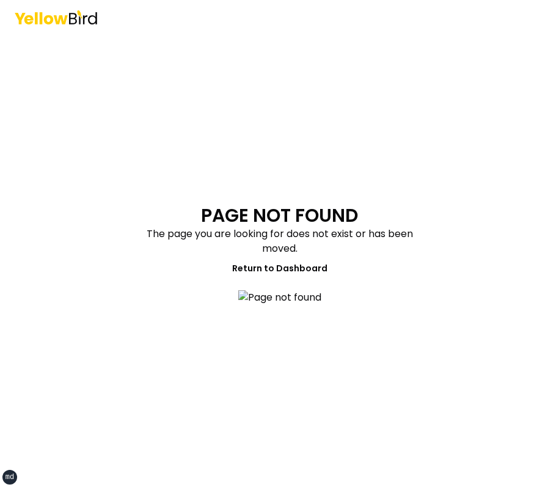
click at [245, 205] on h1 "PAGE NOT FOUND" at bounding box center [279, 216] width 157 height 22
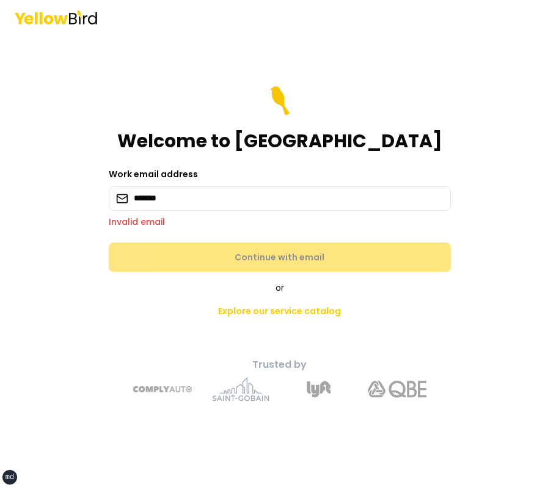
type input "**********"
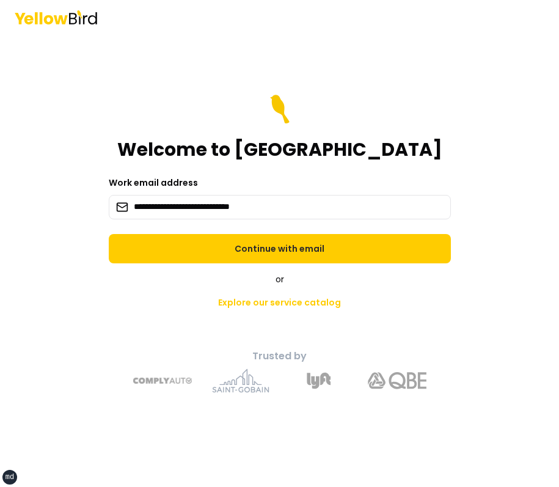
click at [221, 288] on div "or Explore our service catalog" at bounding box center [280, 294] width 430 height 42
click at [272, 231] on form "**********" at bounding box center [280, 179] width 342 height 169
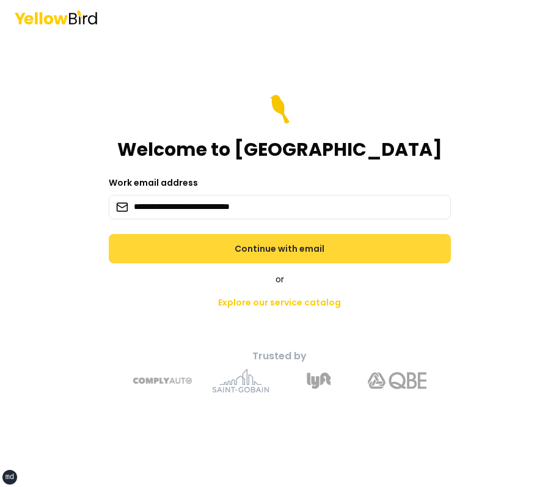
click at [267, 234] on button "Continue with email" at bounding box center [280, 248] width 342 height 29
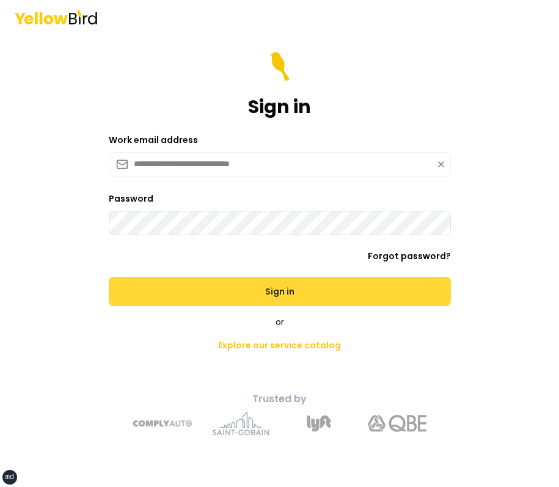
click at [109, 277] on button "Sign in" at bounding box center [280, 291] width 342 height 29
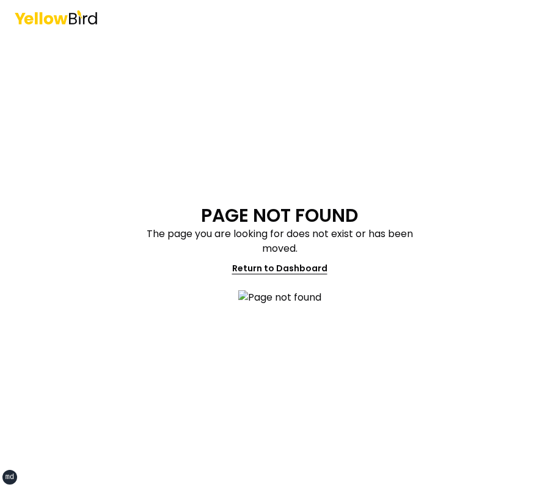
click at [333, 256] on link "Return to Dashboard" at bounding box center [279, 268] width 115 height 24
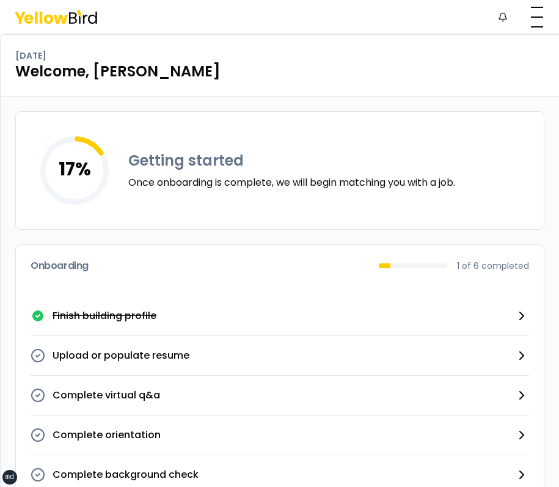
click at [229, 4] on div "Notifications DM" at bounding box center [279, 17] width 559 height 34
click at [236, 44] on div "Thursday, September 18 Welcome, David" at bounding box center [280, 66] width 558 height 62
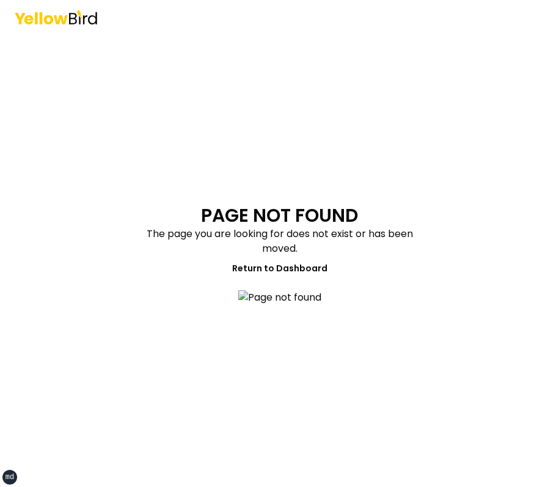
click at [330, 65] on main "PAGE NOT FOUND The page you are looking for does not exist or has been moved. R…" at bounding box center [279, 260] width 469 height 452
click at [384, 92] on main "PAGE NOT FOUND The page you are looking for does not exist or has been moved. R…" at bounding box center [279, 260] width 469 height 452
click at [468, 232] on main "PAGE NOT FOUND The page you are looking for does not exist or has been moved. R…" at bounding box center [279, 260] width 469 height 452
click at [294, 67] on main "PAGE NOT FOUND The page you are looking for does not exist or has been moved. R…" at bounding box center [279, 260] width 469 height 452
click at [481, 91] on main "PAGE NOT FOUND The page you are looking for does not exist or has been moved. R…" at bounding box center [279, 260] width 469 height 452
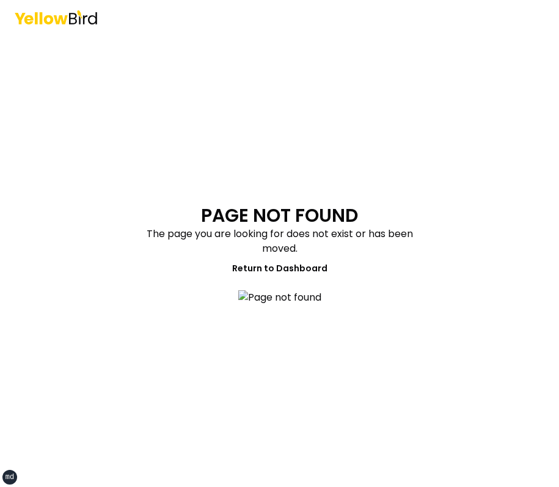
click at [444, 148] on main "PAGE NOT FOUND The page you are looking for does not exist or has been moved. R…" at bounding box center [279, 260] width 469 height 452
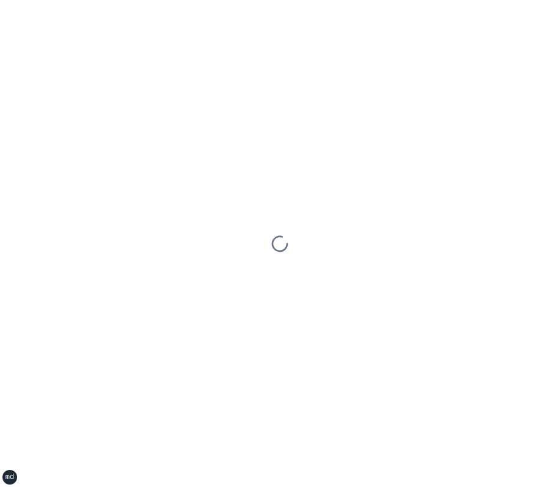
click at [376, 129] on div at bounding box center [279, 243] width 559 height 487
click at [388, 93] on div at bounding box center [279, 243] width 559 height 487
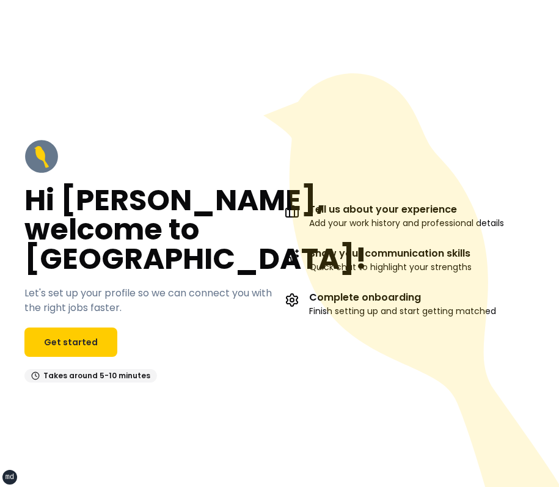
click at [369, 124] on icon at bounding box center [414, 297] width 302 height 449
click at [209, 159] on div "Hi David, welcome to YellowBird! Let's set up your profile so we can connect yo…" at bounding box center [149, 260] width 250 height 243
click at [71, 336] on link "Get started" at bounding box center [70, 341] width 93 height 29
click at [195, 183] on div "Hi David, welcome to YellowBird! Let's set up your profile so we can connect yo…" at bounding box center [149, 260] width 250 height 243
click at [311, 126] on icon at bounding box center [414, 297] width 302 height 449
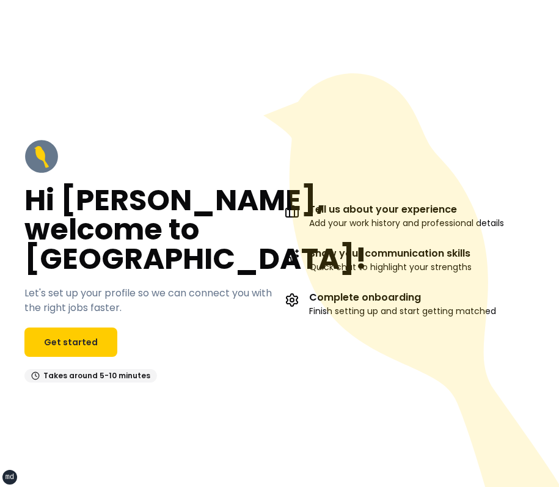
click at [342, 89] on icon at bounding box center [414, 297] width 302 height 449
click at [443, 120] on icon at bounding box center [411, 279] width 296 height 413
click at [344, 81] on icon at bounding box center [414, 297] width 302 height 449
click at [378, 131] on icon at bounding box center [414, 297] width 302 height 449
click at [288, 131] on icon at bounding box center [414, 297] width 302 height 449
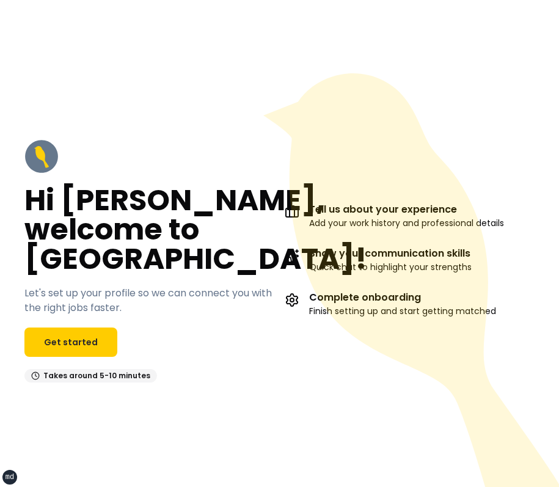
click at [366, 102] on icon at bounding box center [414, 297] width 302 height 449
